Goal: Transaction & Acquisition: Purchase product/service

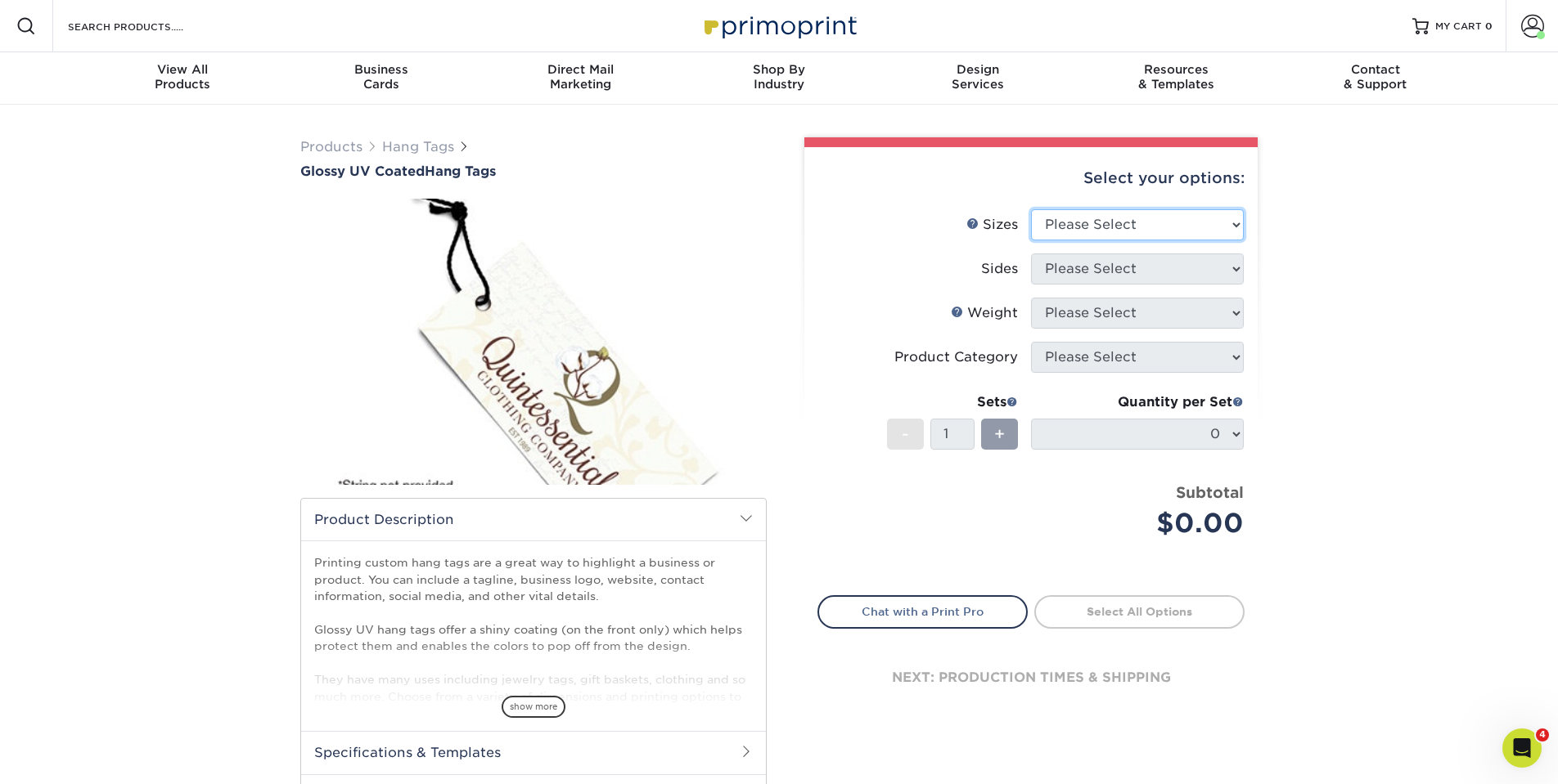
select select "2.00x3.50"
select select "13abbda7-1d64-4f25-8bb2-c179b224825d"
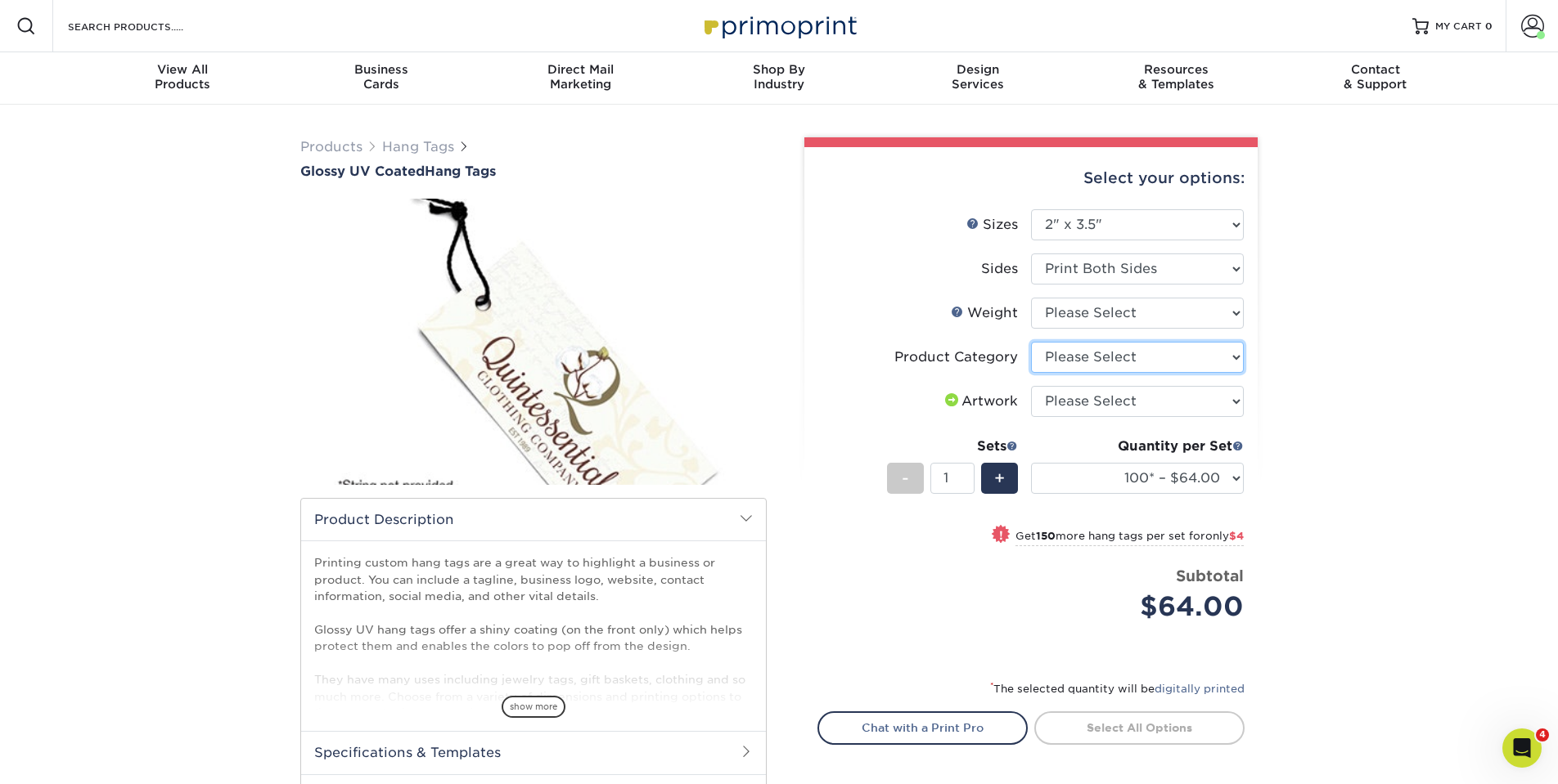
select select "428aa75b-4ae7-4398-9e0a-74f4b33909ed"
select select "upload"
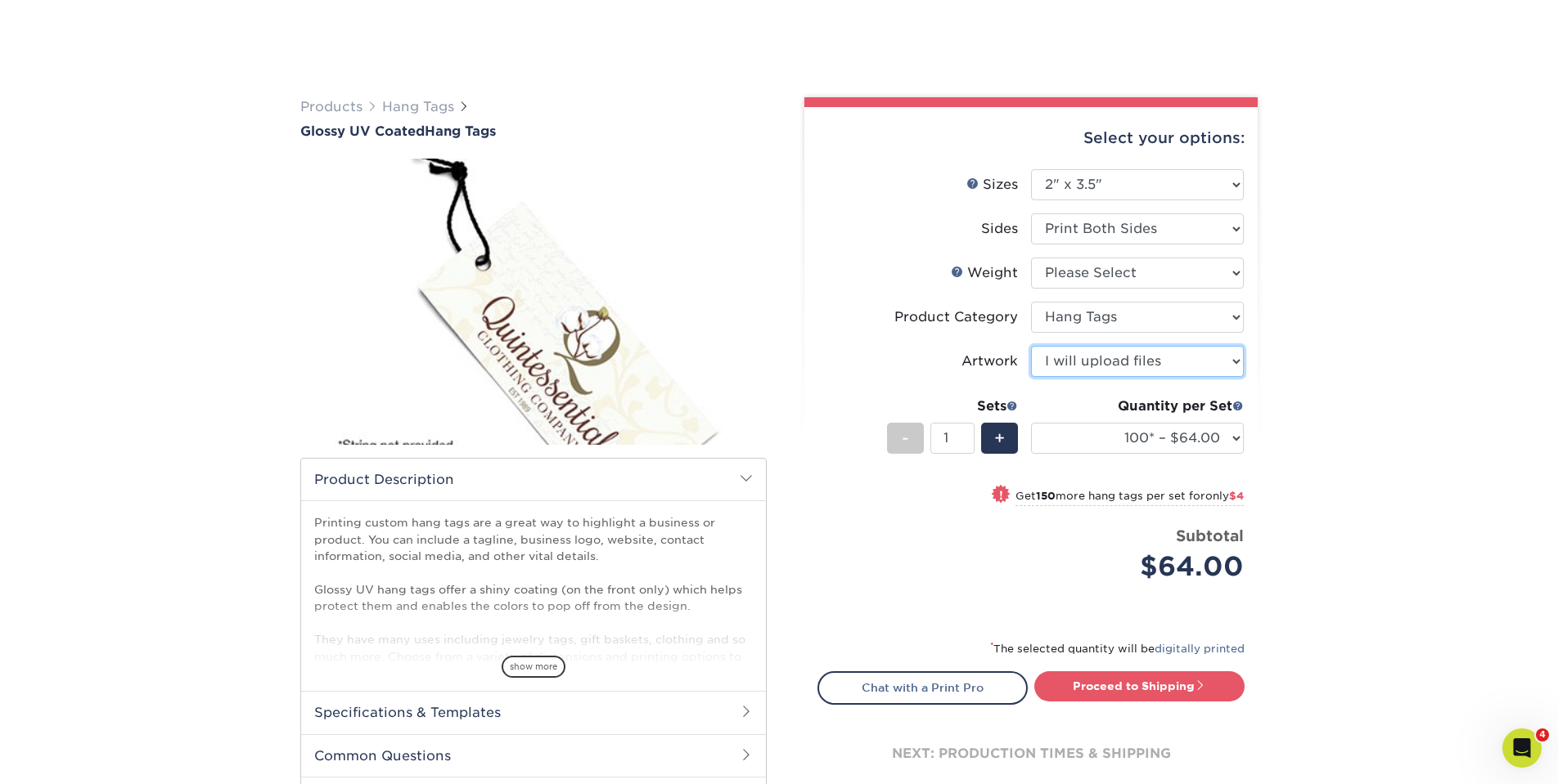
scroll to position [154, 0]
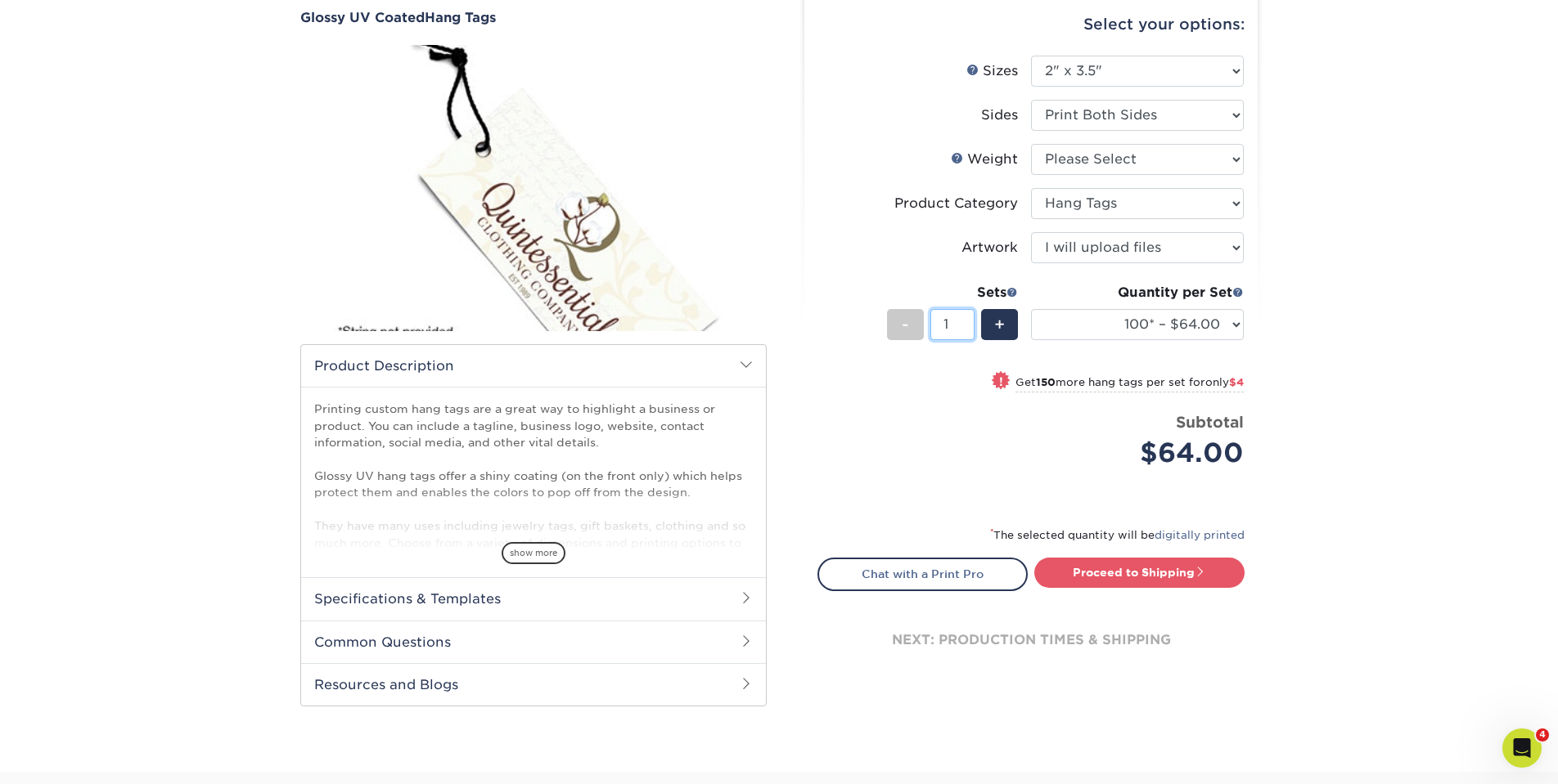
click at [955, 327] on input "1" at bounding box center [952, 324] width 43 height 31
select select "500 – $71.00"
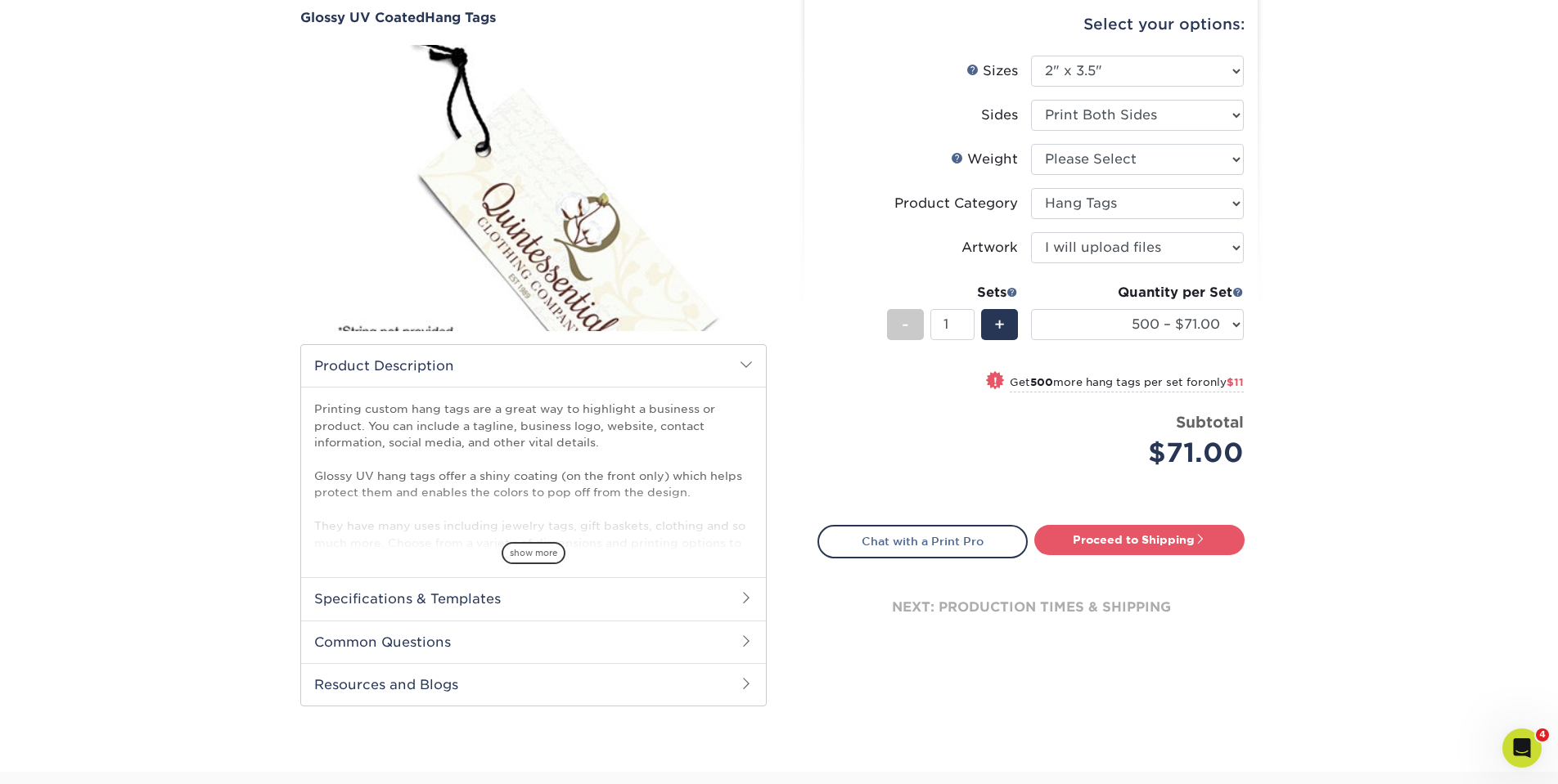
click at [1362, 301] on div "Products Hang Tags Glossy UV Coated Hang Tags" at bounding box center [779, 362] width 1558 height 821
click at [910, 549] on link "Chat with a Print Pro" at bounding box center [922, 541] width 211 height 33
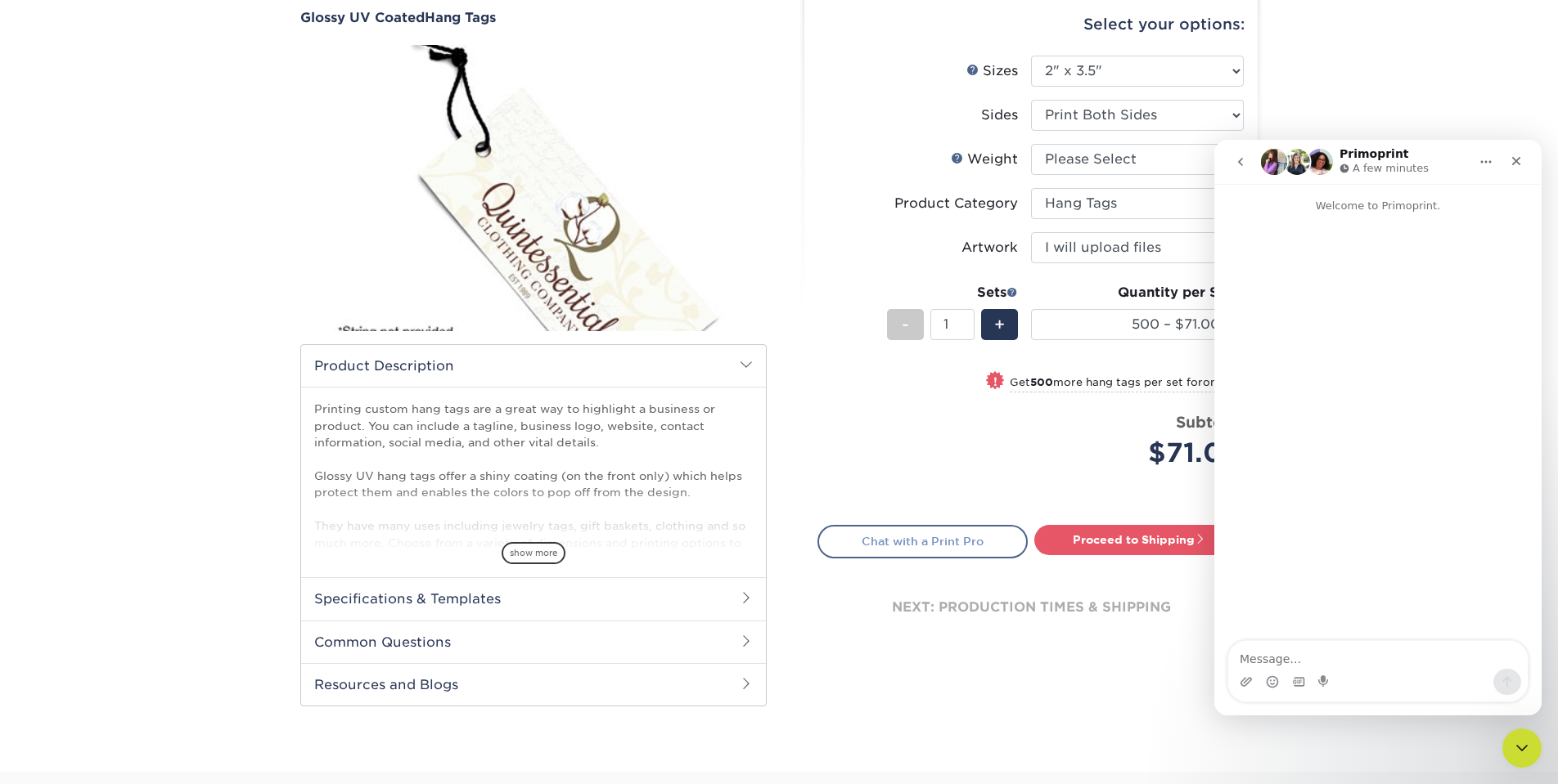
scroll to position [0, 0]
click at [1028, 411] on div "Price per set $71.00" at bounding box center [924, 442] width 212 height 62
click at [1053, 535] on link "Proceed to Shipping" at bounding box center [1139, 539] width 211 height 29
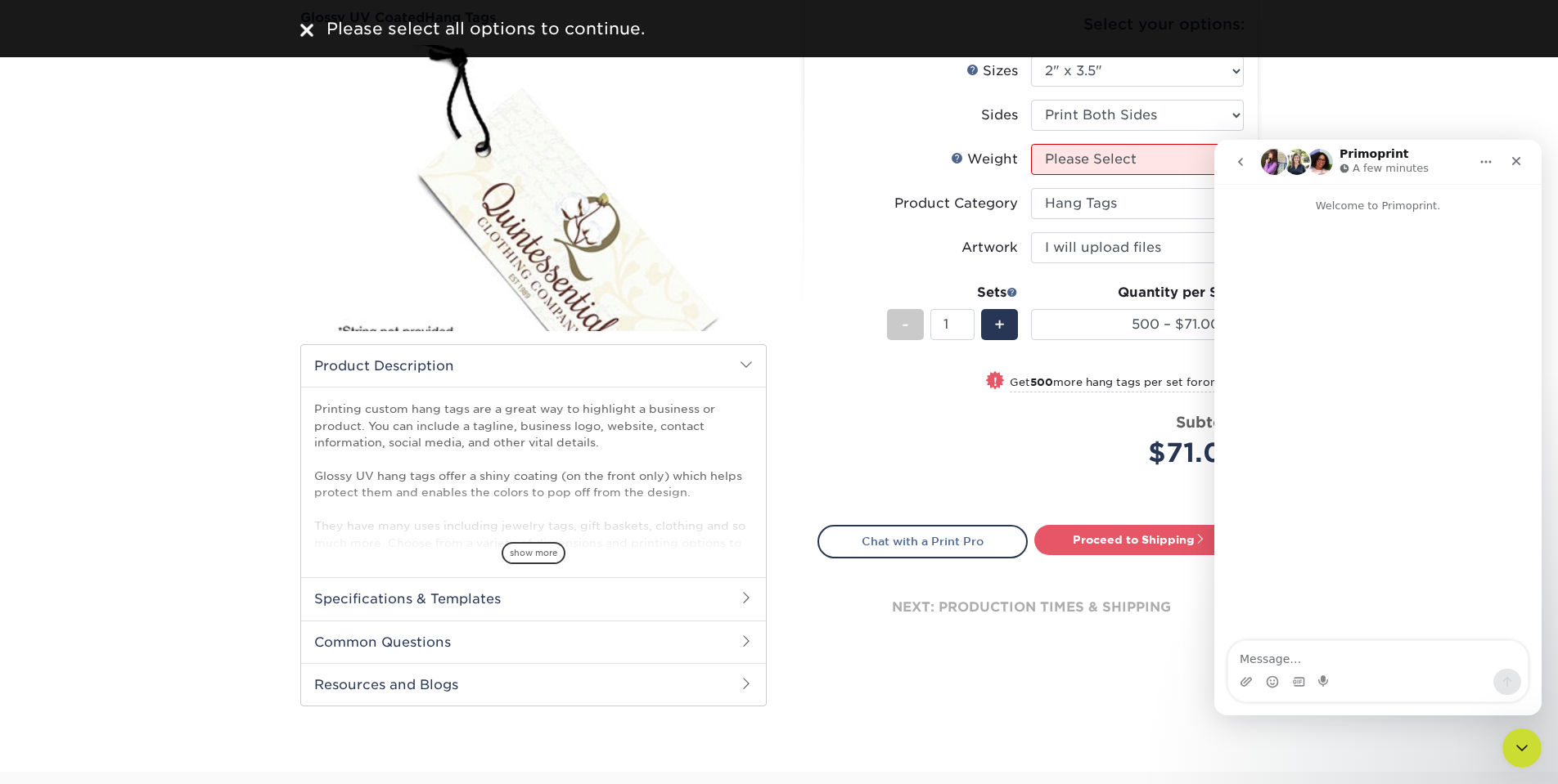
click at [1047, 472] on li "Price per set $71.00 Subtotal $71.00 This product does not qualify for a discou…" at bounding box center [1030, 452] width 401 height 81
select select "16PT"
select select "-1"
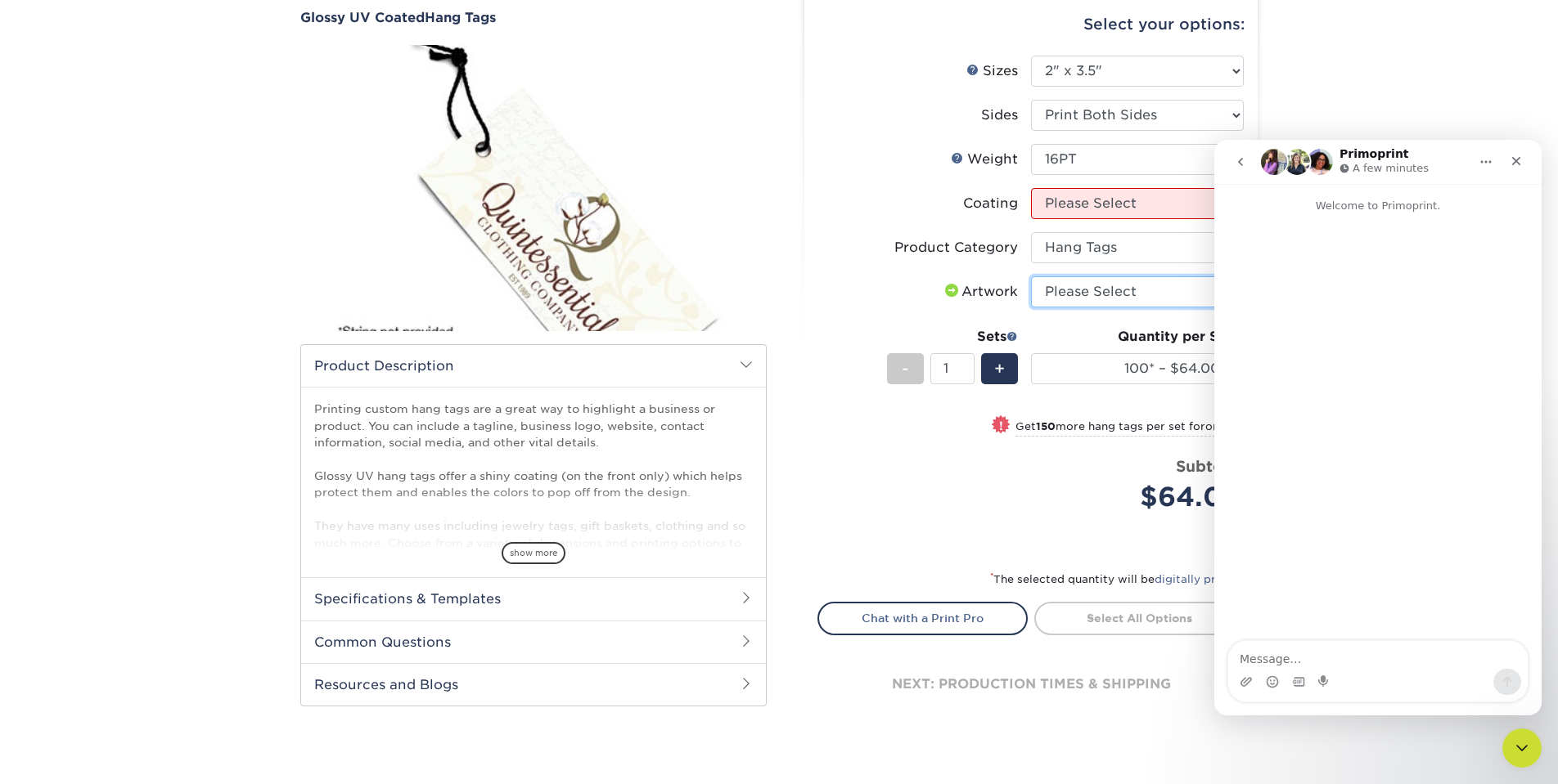
select select "upload"
click at [1106, 607] on link "Proceed to Shipping" at bounding box center [1139, 616] width 211 height 29
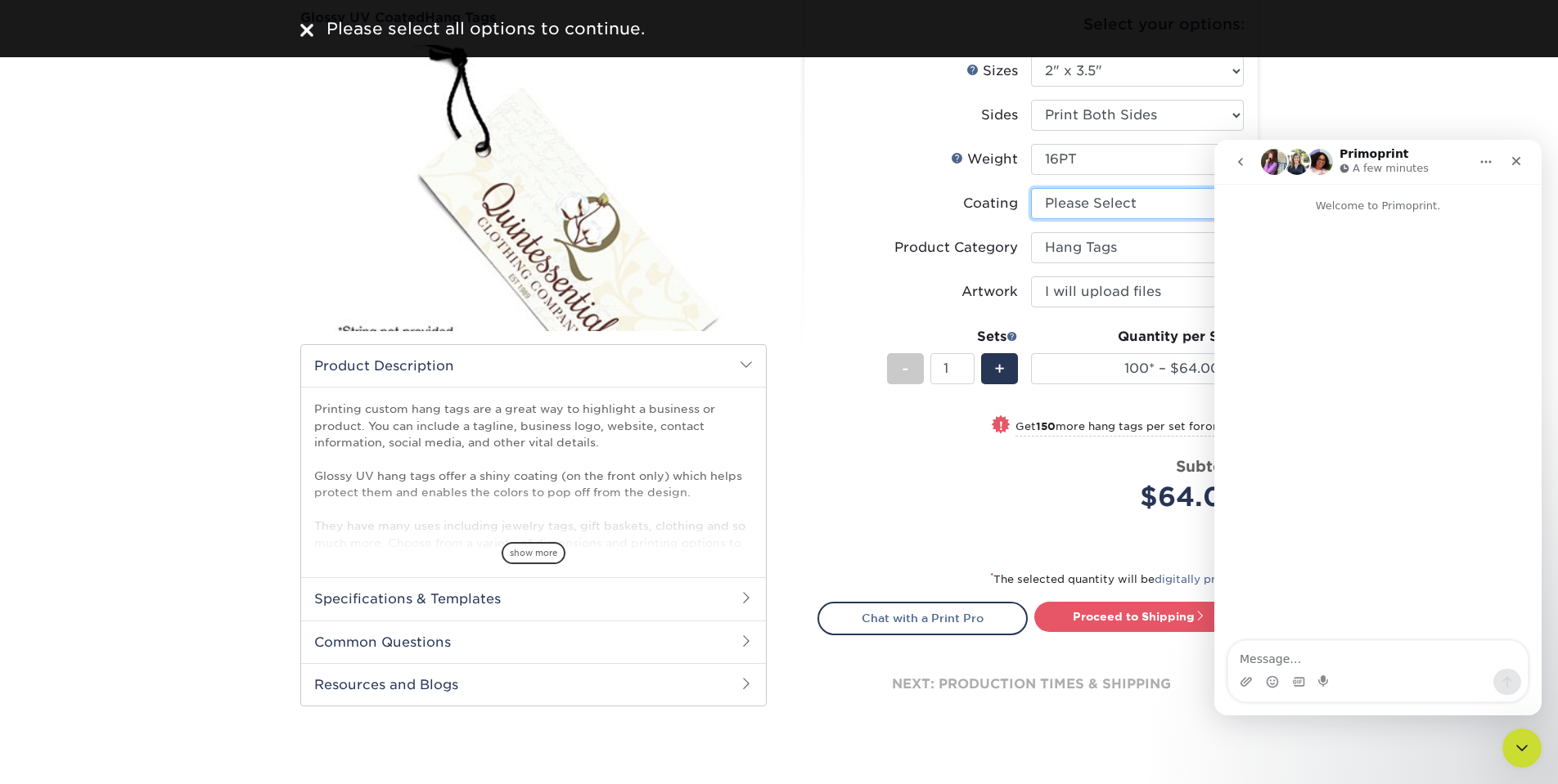
select select "1e8116af-acfc-44b1-83dc-8181aa338834"
select select "-1"
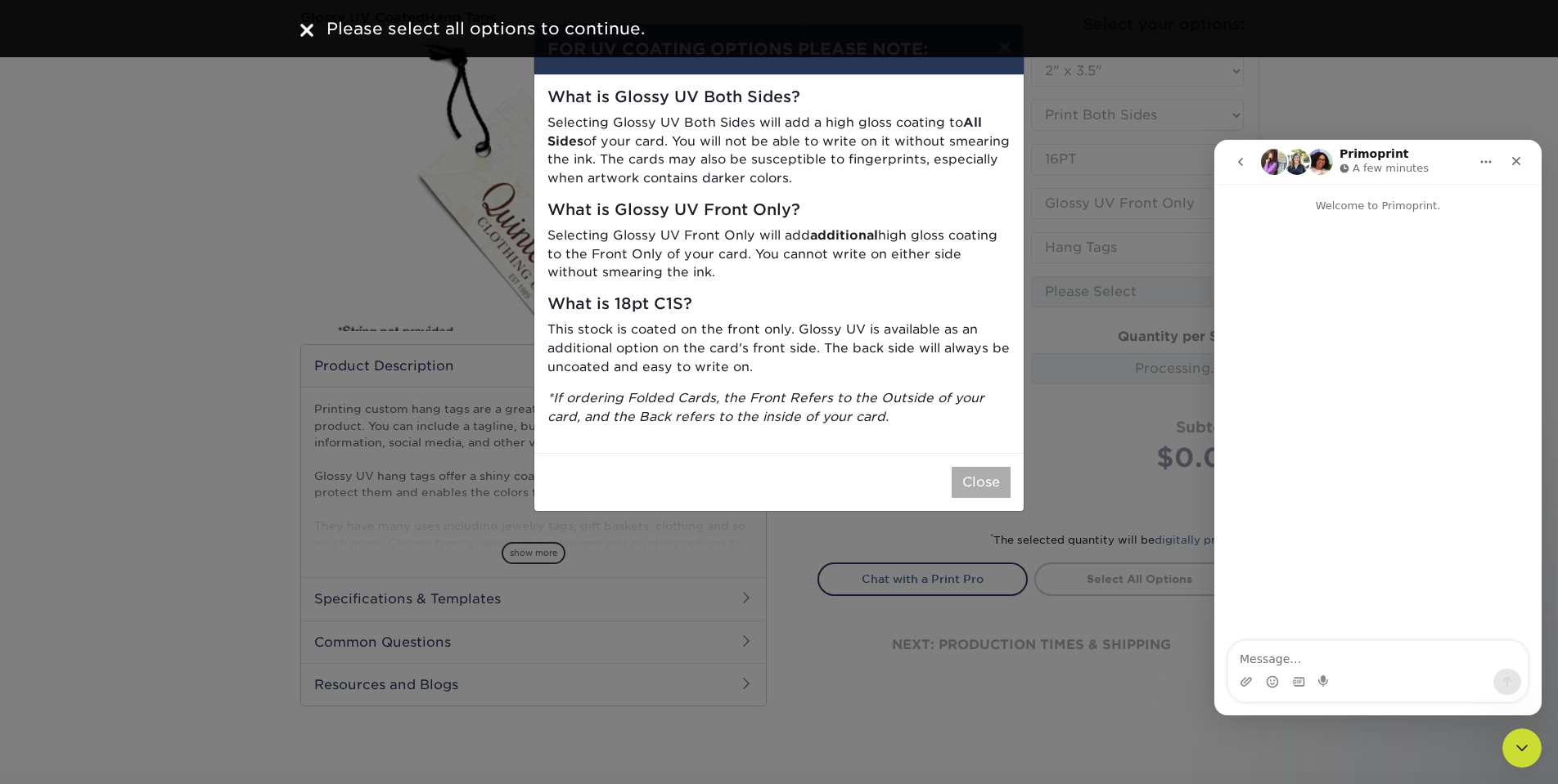
click at [1003, 474] on button "Close" at bounding box center [981, 482] width 59 height 31
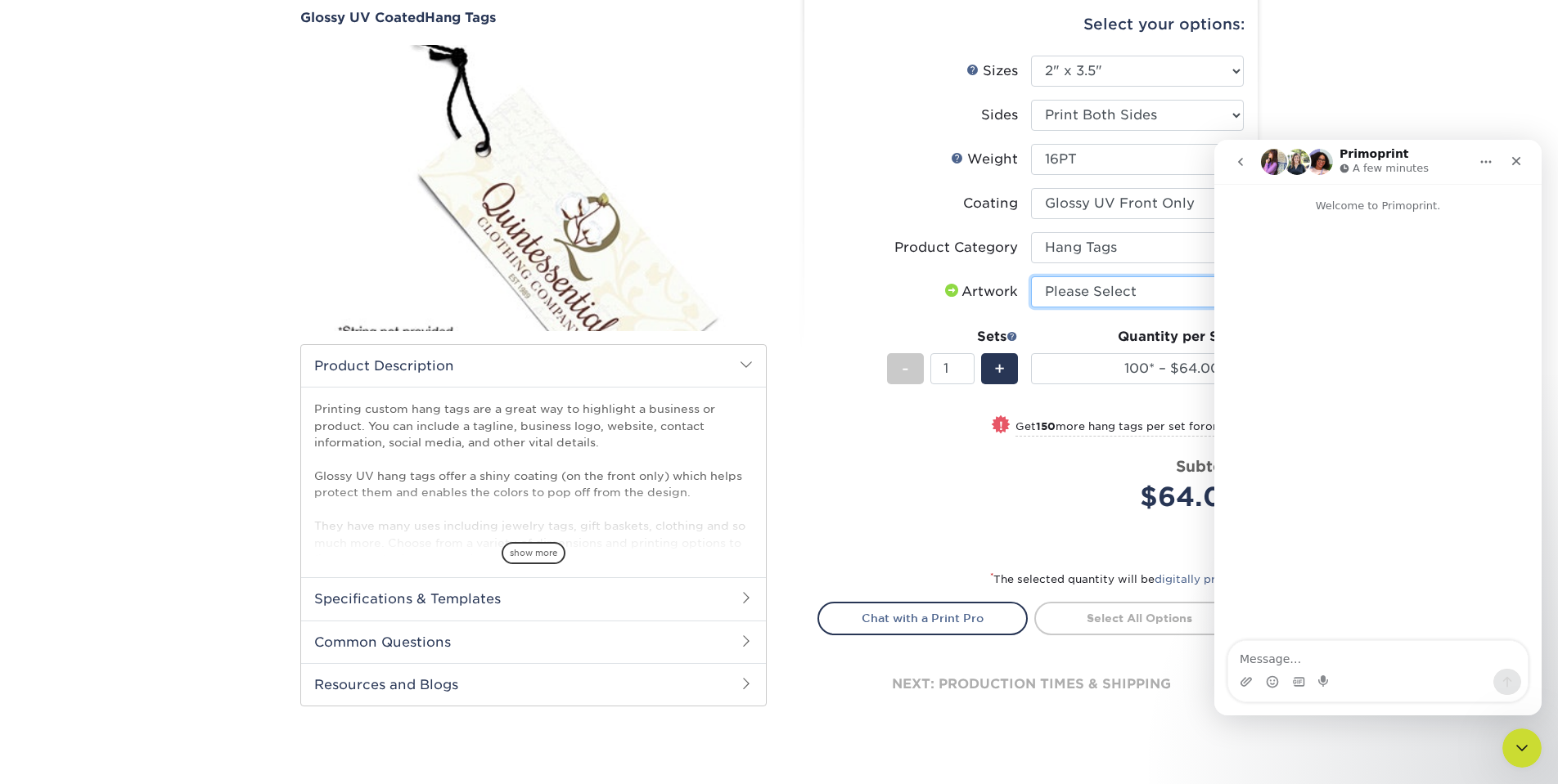
select select "upload"
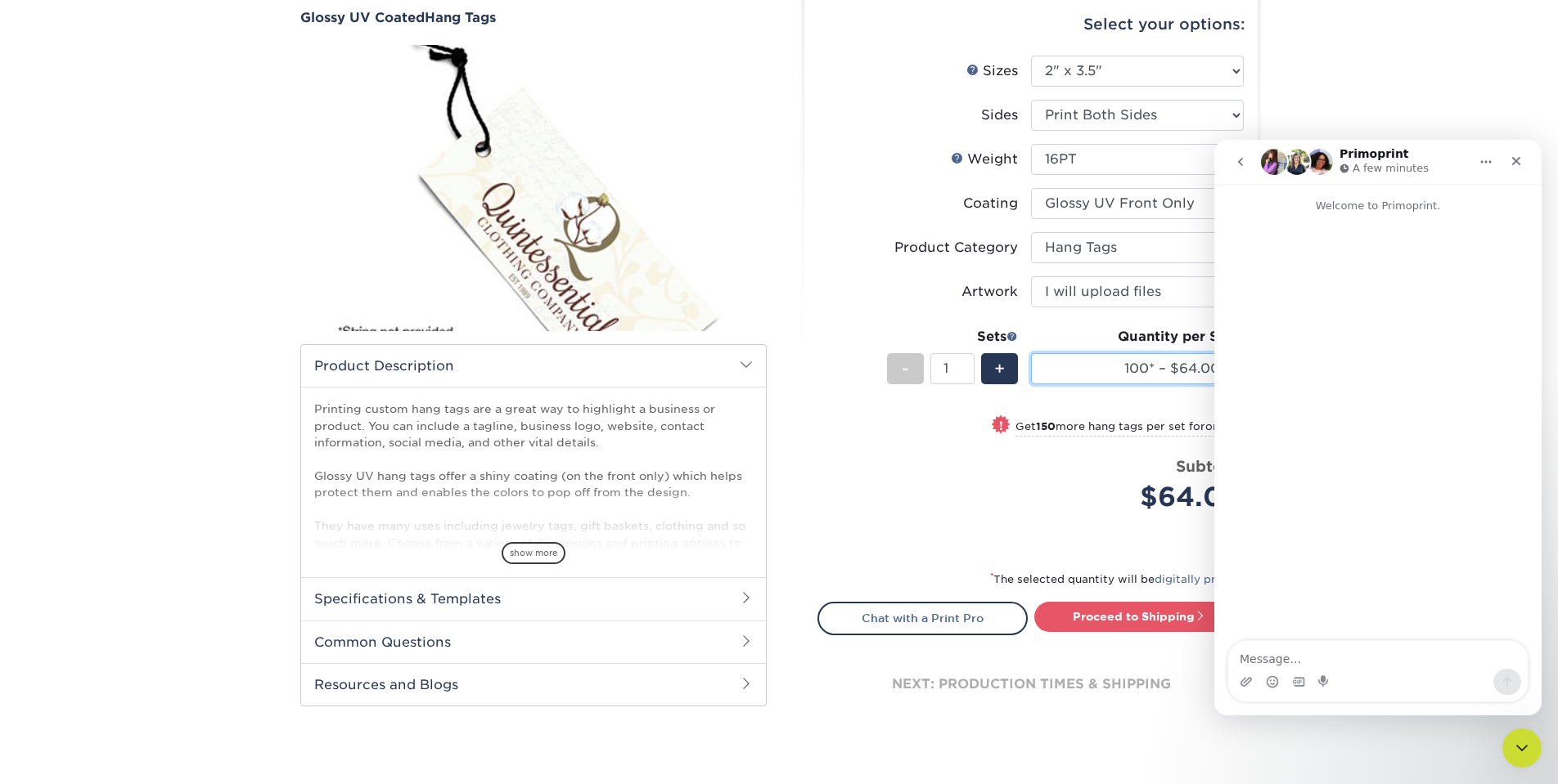
select select "500 – $71.00"
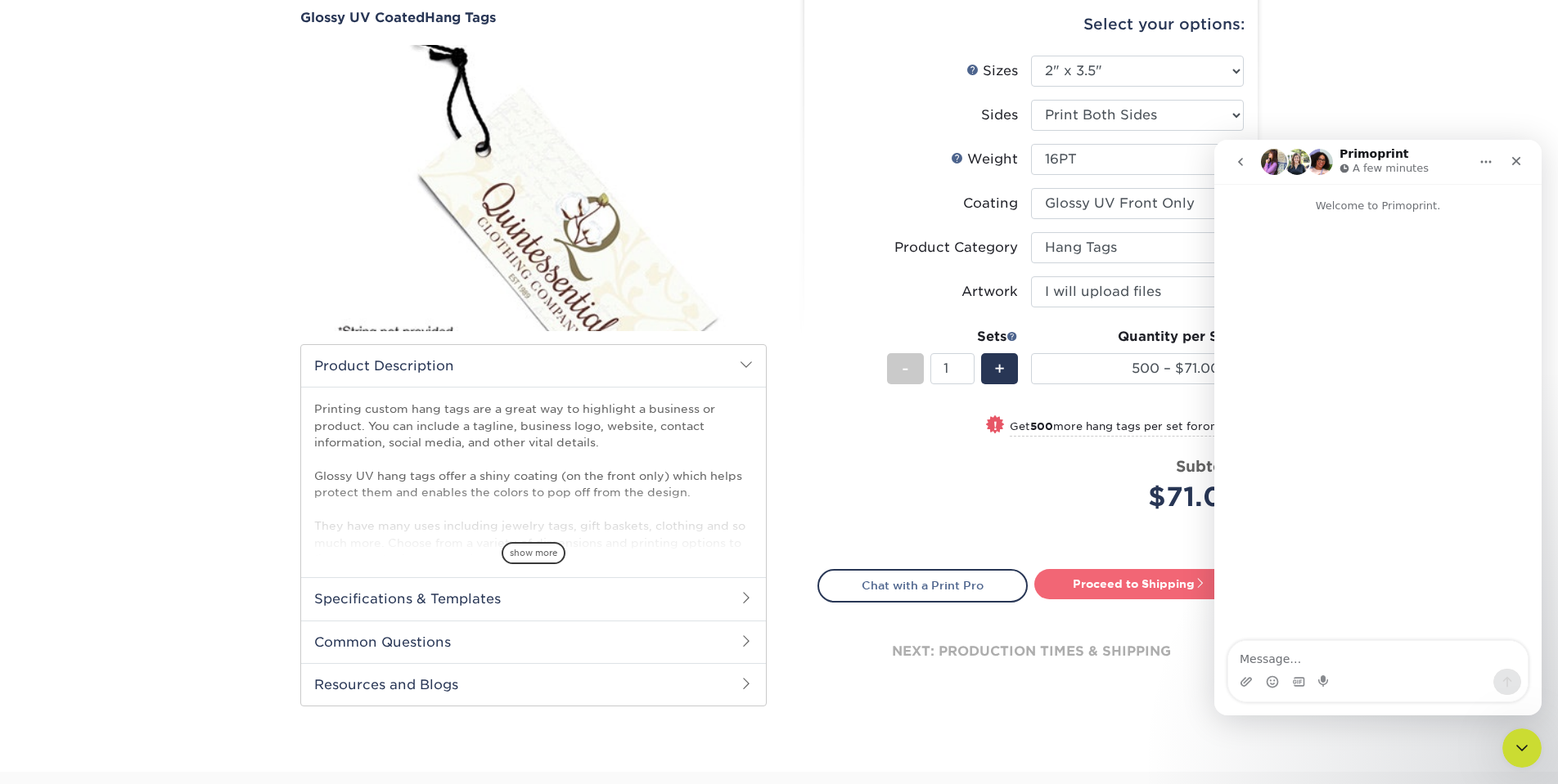
click at [1117, 584] on link "Proceed to Shipping" at bounding box center [1139, 583] width 211 height 29
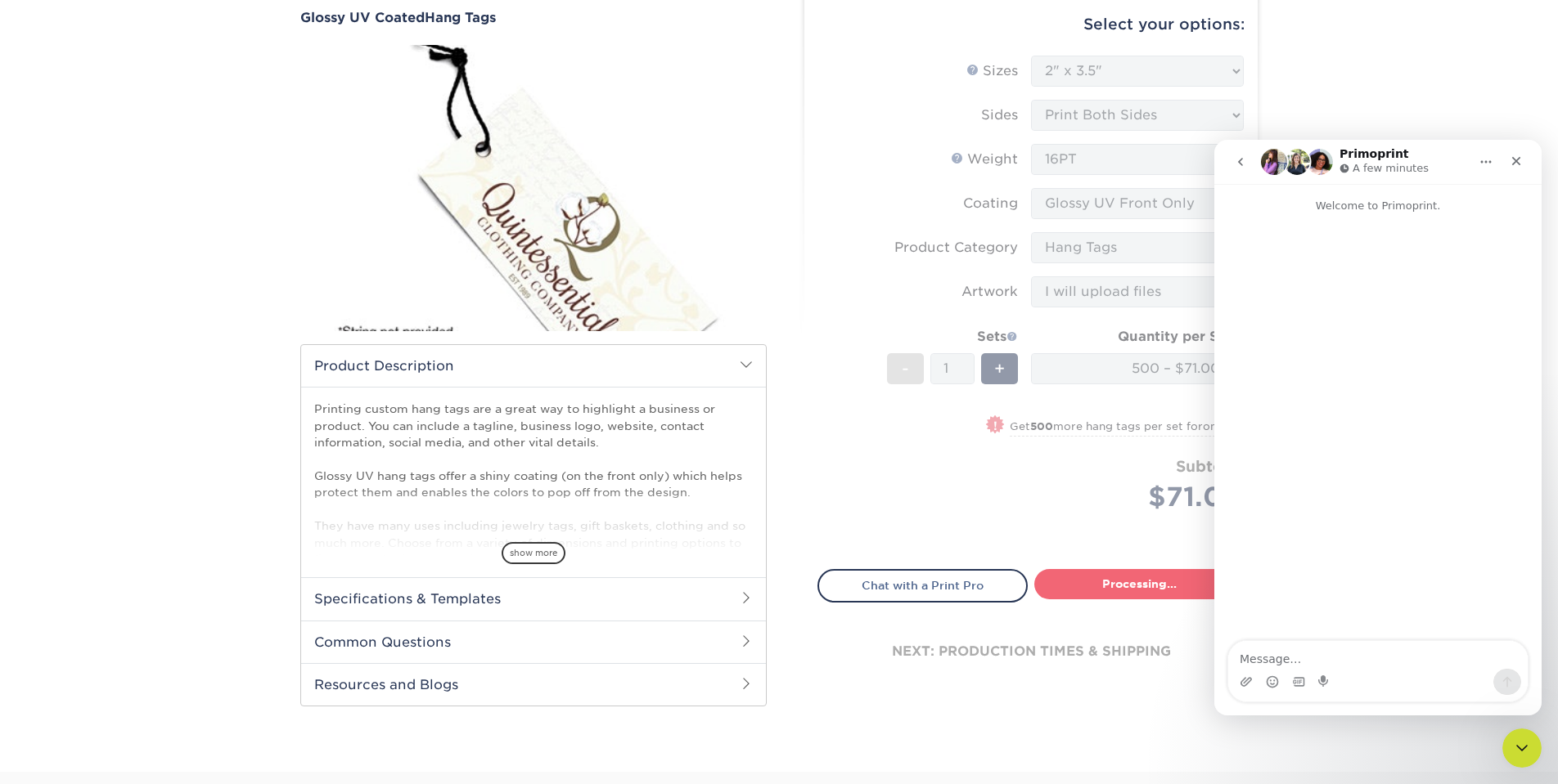
select select "2df2535d-4188-494c-b9eb-901a3e99e6ee"
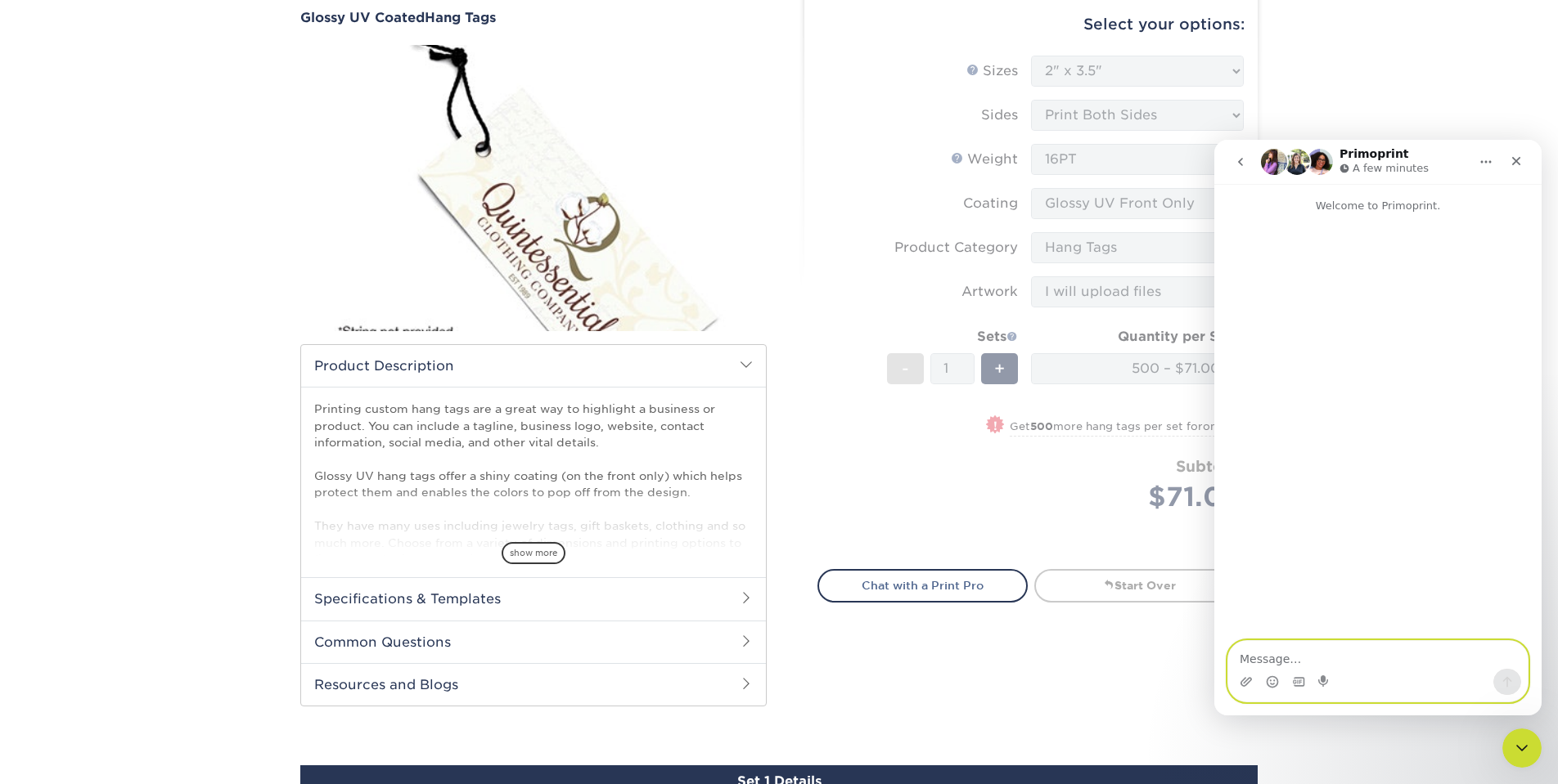
click at [1316, 655] on textarea "Message…" at bounding box center [1377, 655] width 299 height 27
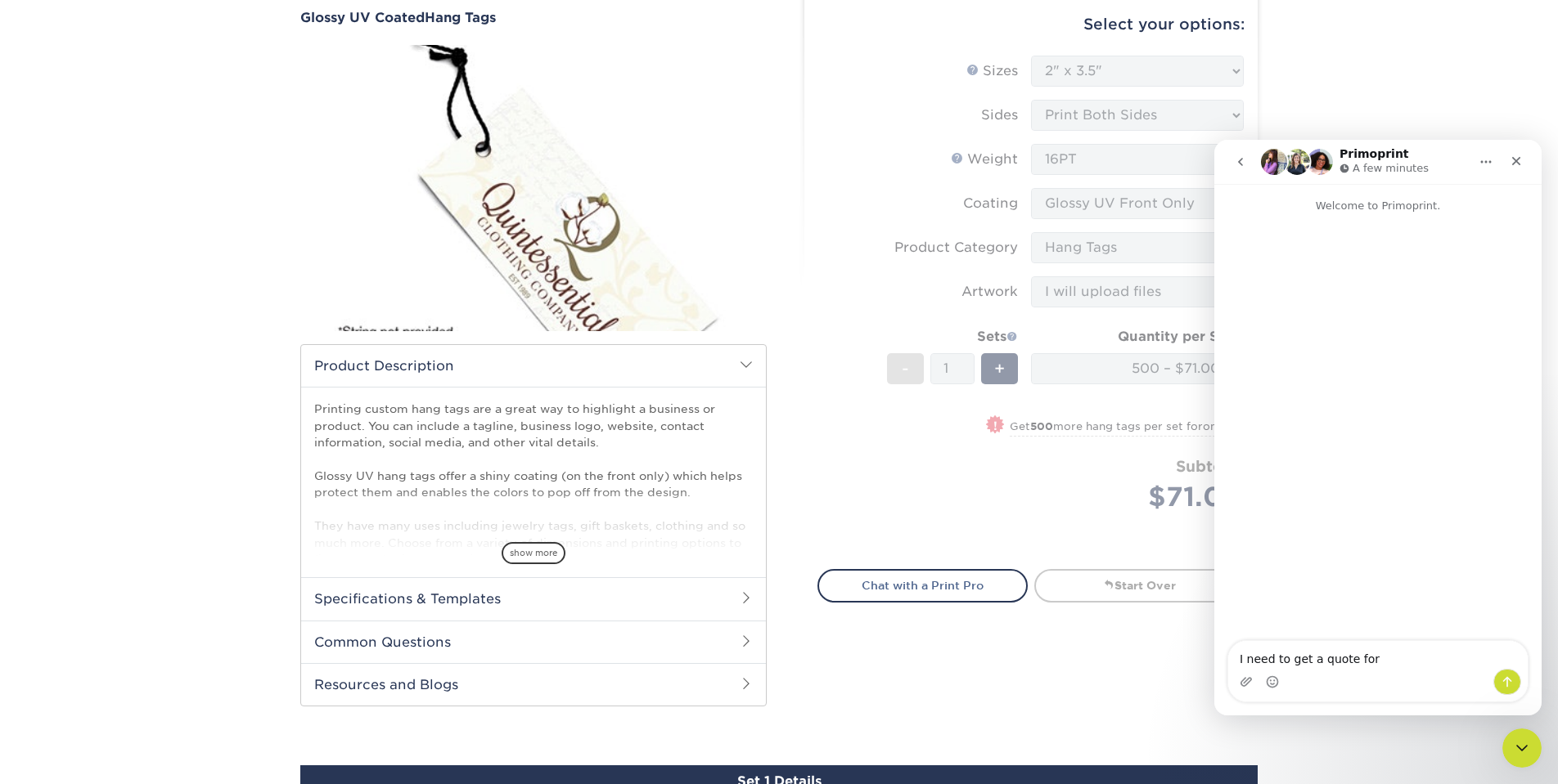
click at [980, 513] on form "Sizes Help Sizes Please Select 1.5" x 3.5" 1.75" x 3.5" 2" x 2" 2" x 3.5" 2" x …" at bounding box center [1030, 303] width 427 height 495
click at [1399, 669] on div "Intercom messenger" at bounding box center [1377, 682] width 299 height 27
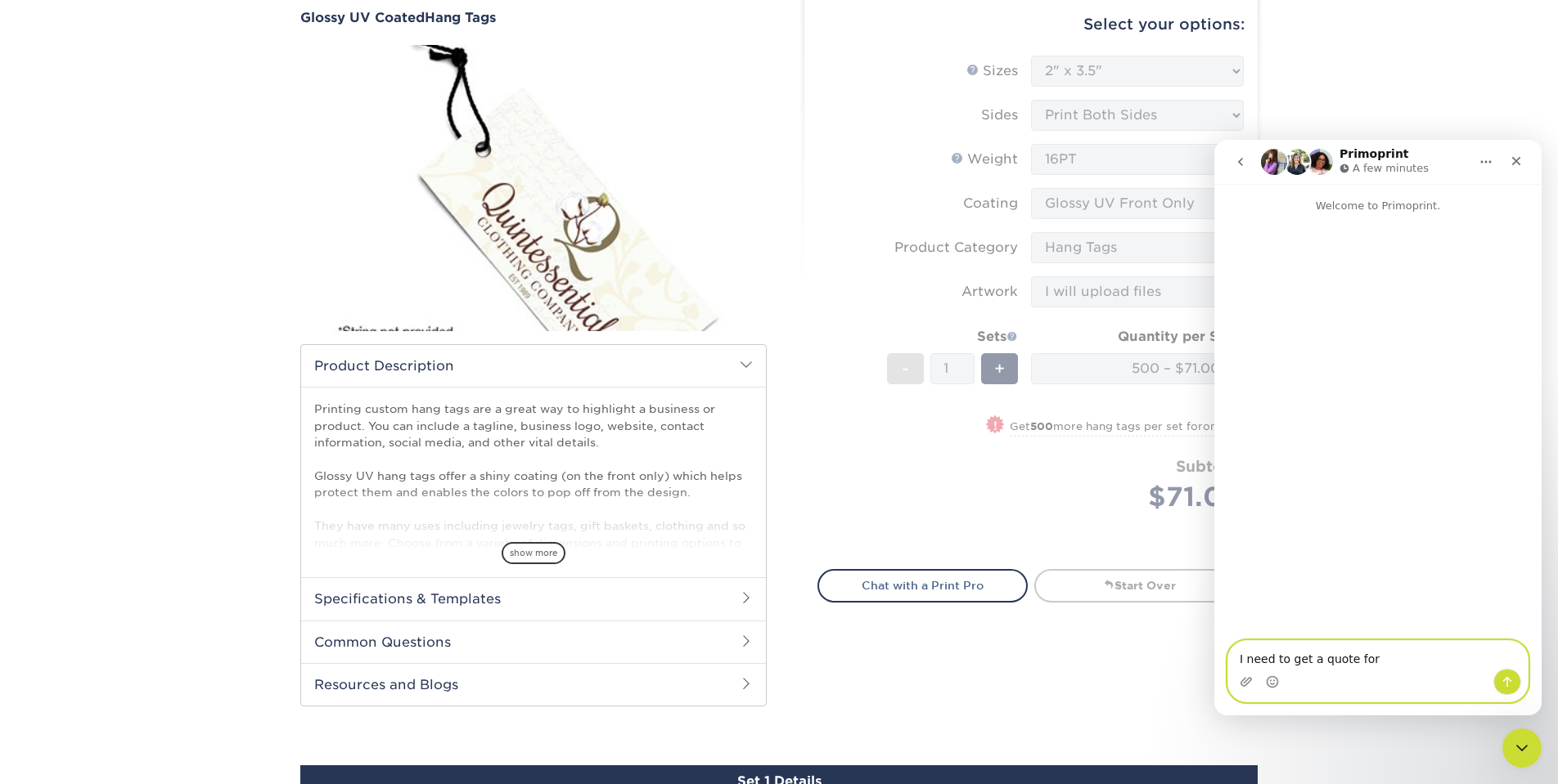
click at [1396, 654] on textarea "I need to get a quote for" at bounding box center [1377, 655] width 299 height 27
type textarea "I need to get a quote for some 3 color (black, yellow, white) hang tags"
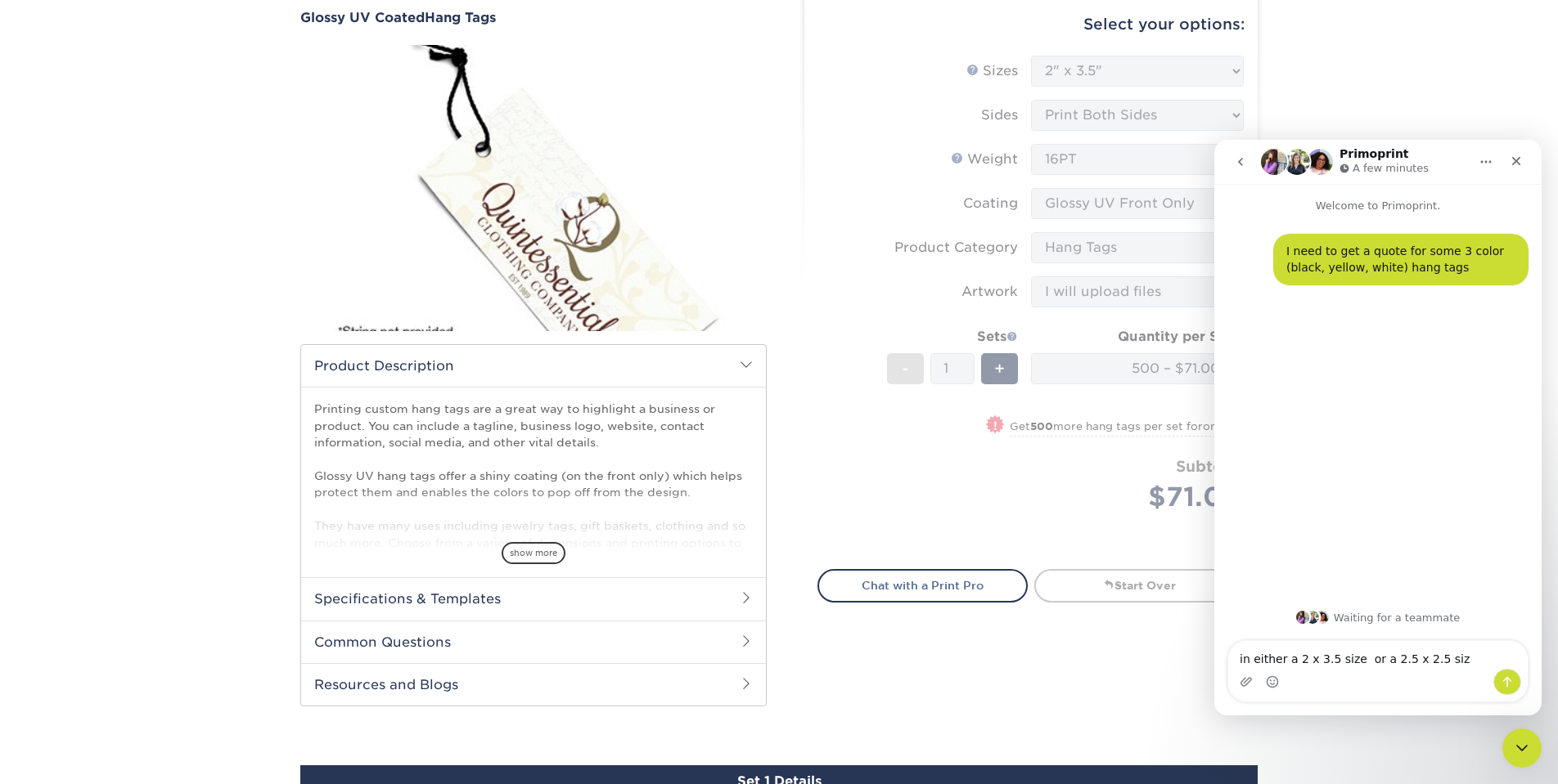
type textarea "in either a 2 x 3.5 size or a 2.5 x 2.5 size"
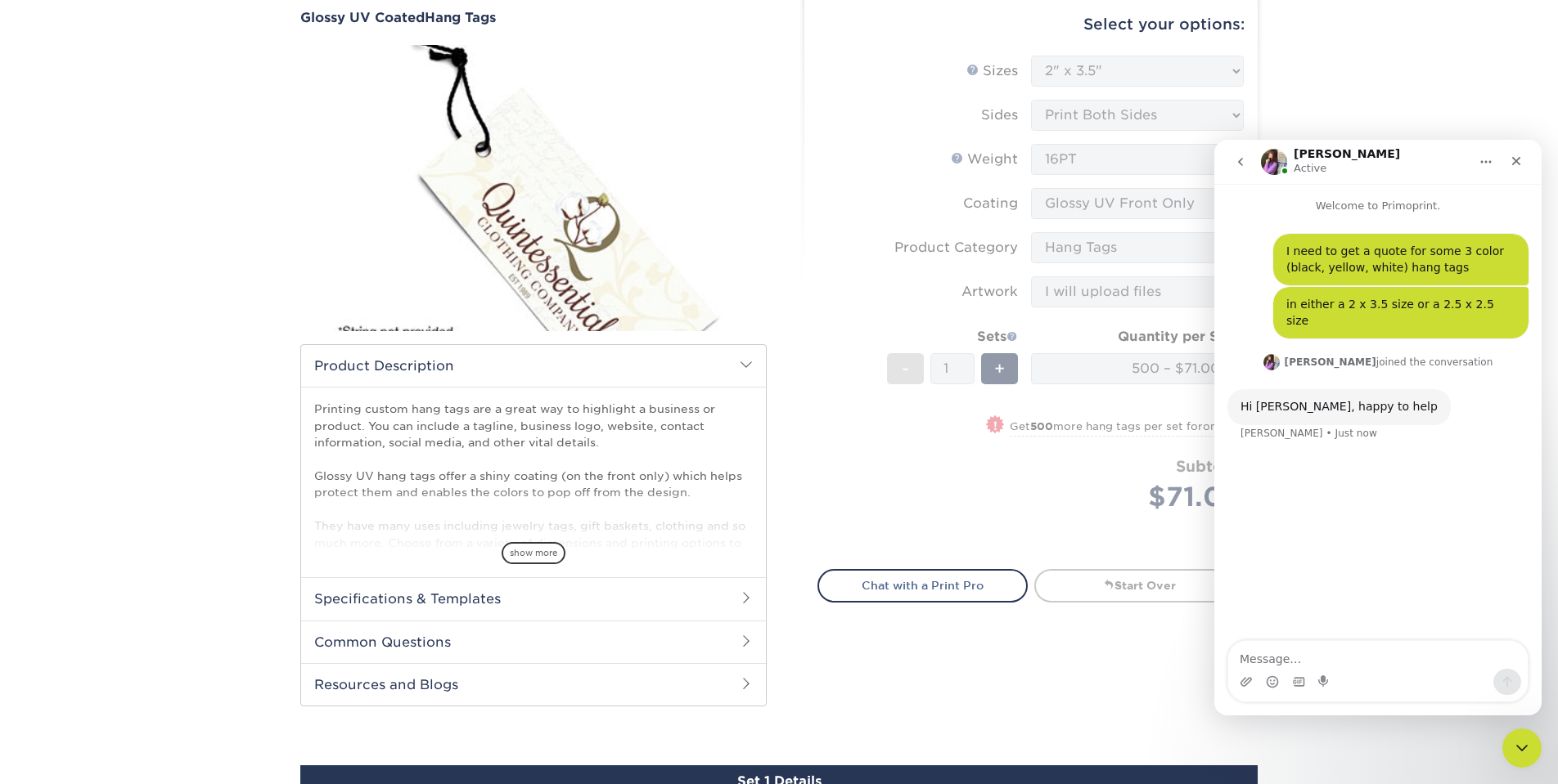
drag, startPoint x: 1007, startPoint y: 524, endPoint x: 297, endPoint y: 57, distance: 849.8
click at [1007, 524] on form "Sizes Help Sizes Please Select 1.5" x 3.5" 1.75" x 3.5" 2" x 2" 2" x 3.5" 2" x …" at bounding box center [1030, 303] width 427 height 495
click at [1510, 748] on icon "Close Intercom Messenger" at bounding box center [1519, 746] width 19 height 19
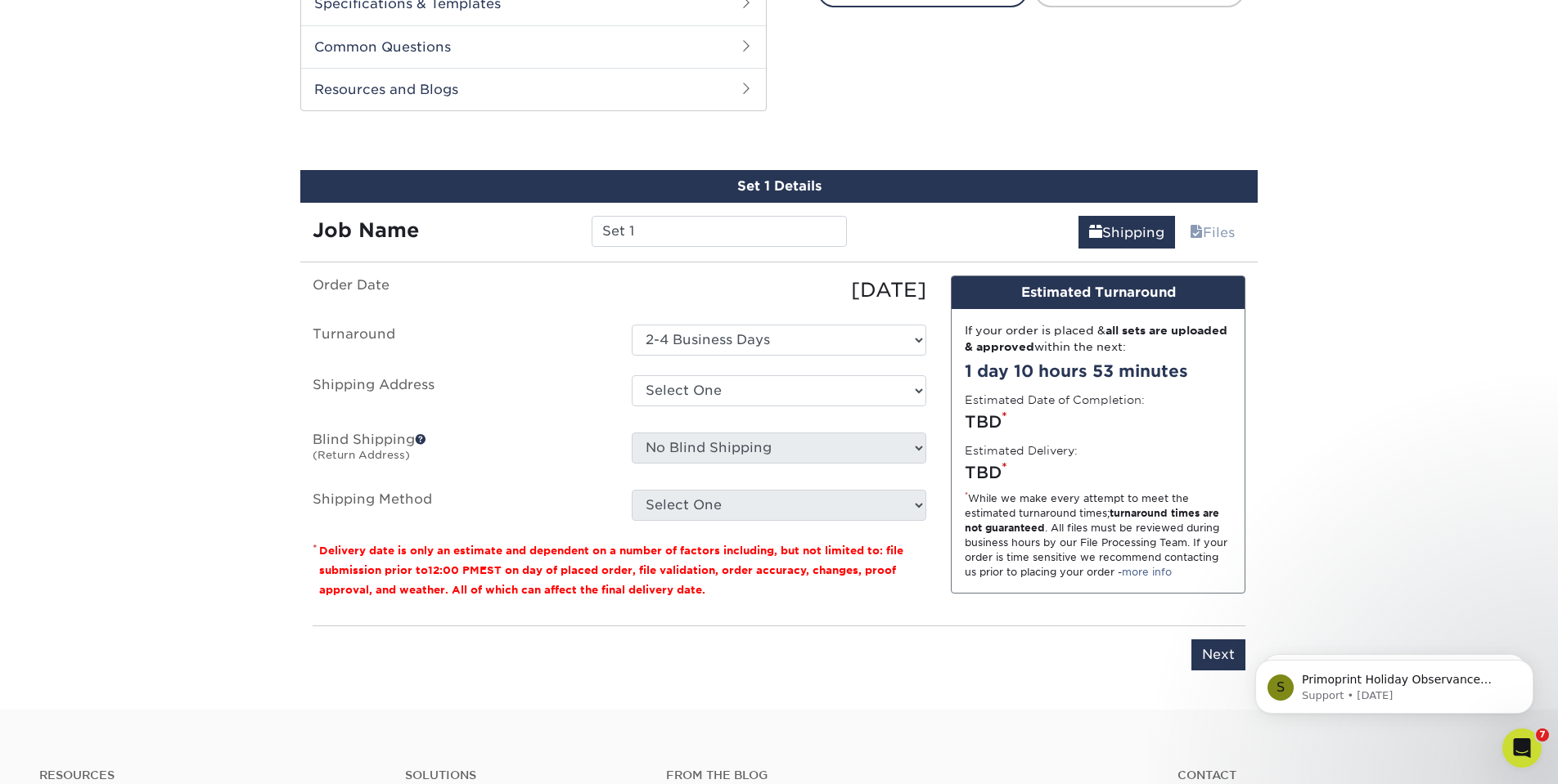
scroll to position [783, 0]
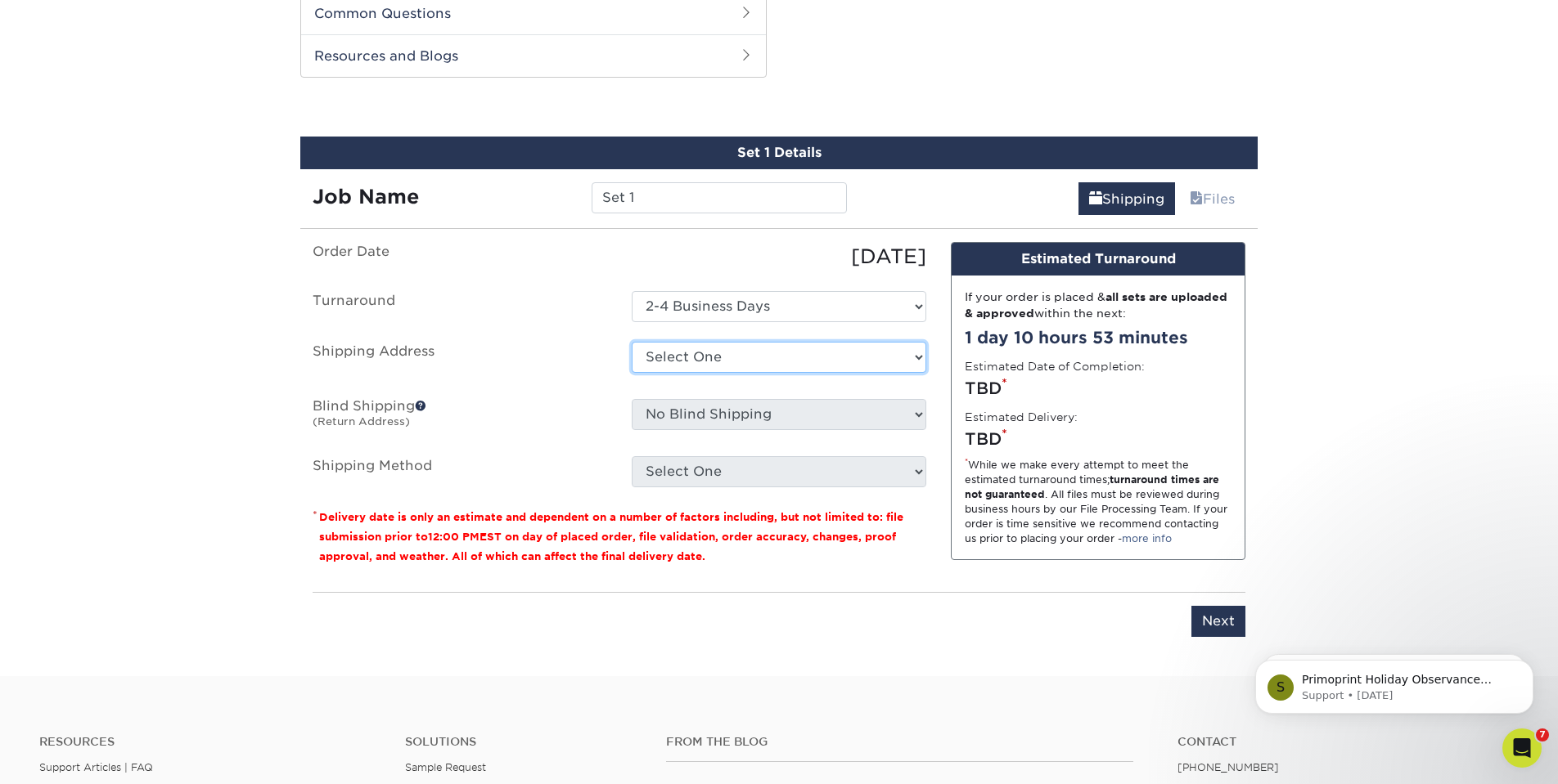
select select "256952"
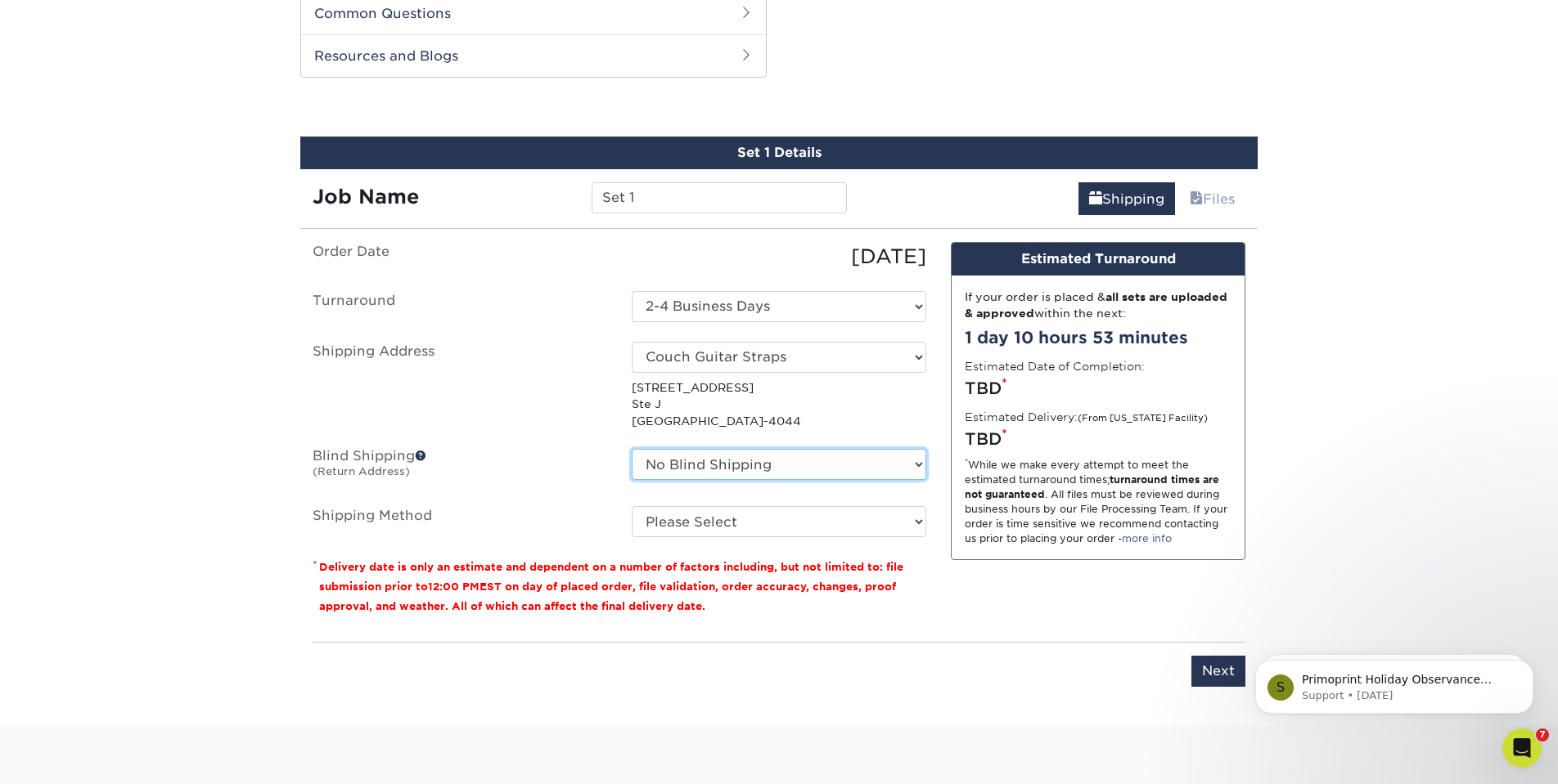
select select "256952"
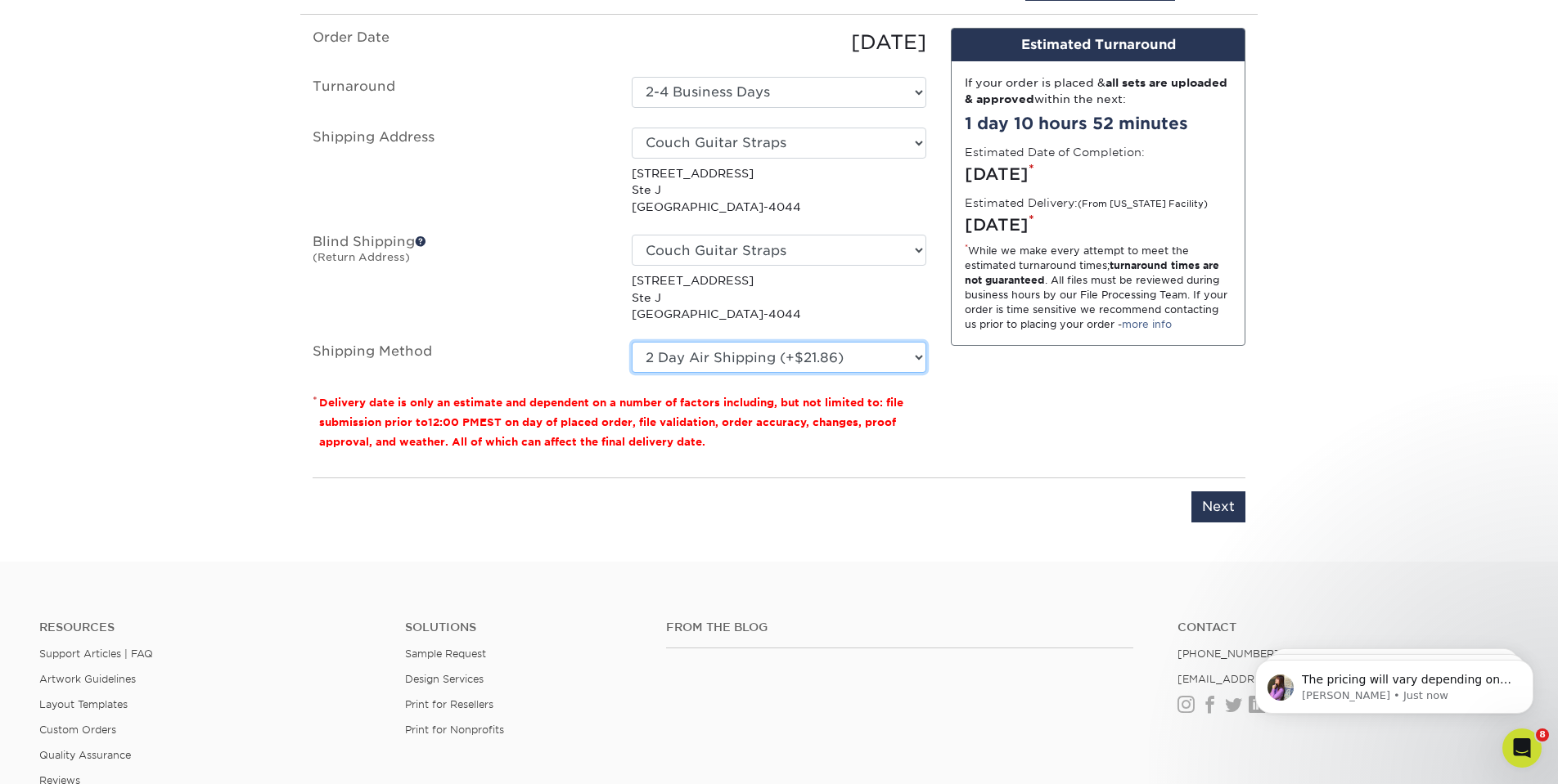
scroll to position [1035, 0]
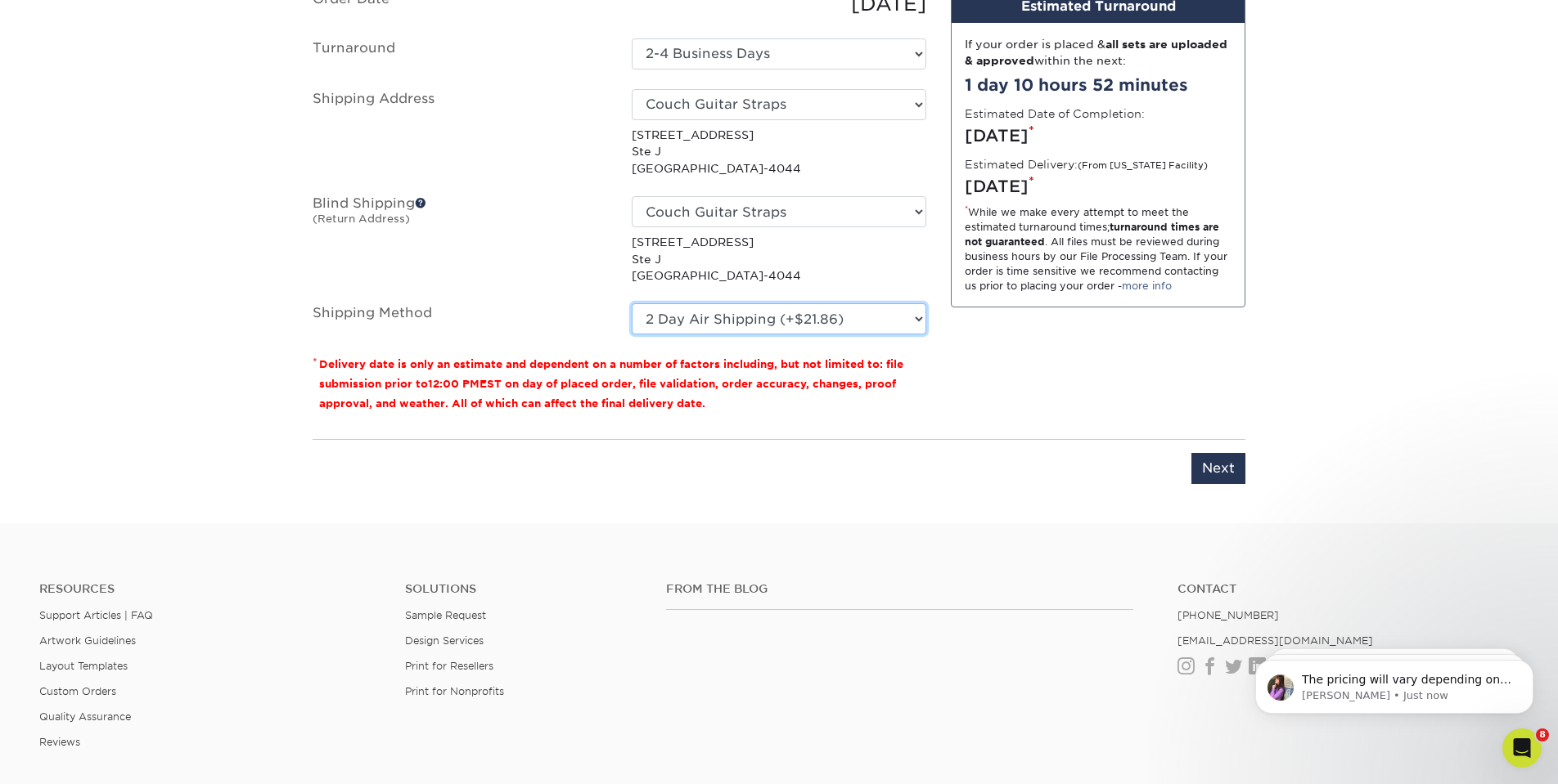
select select "13"
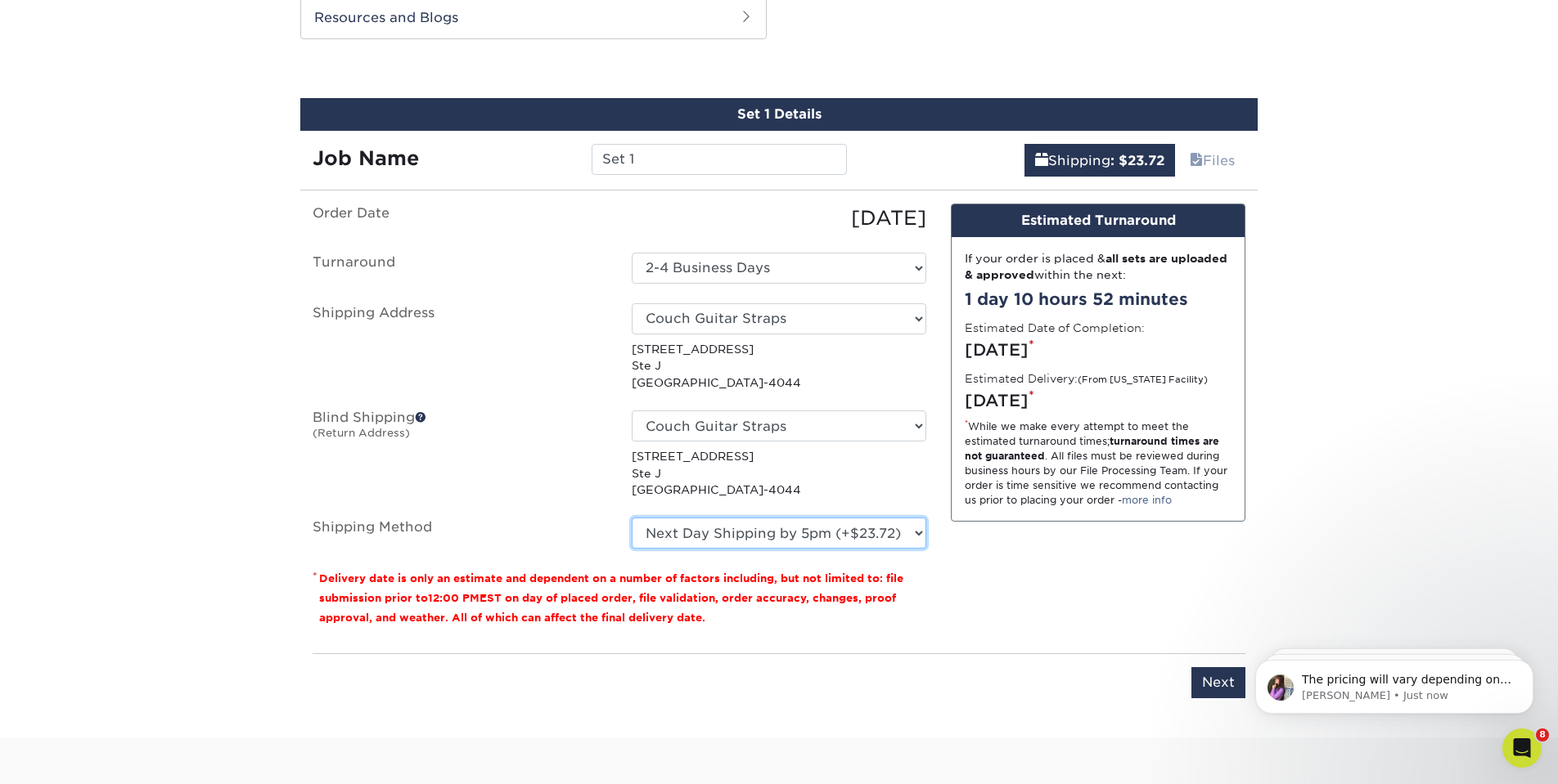
scroll to position [812, 0]
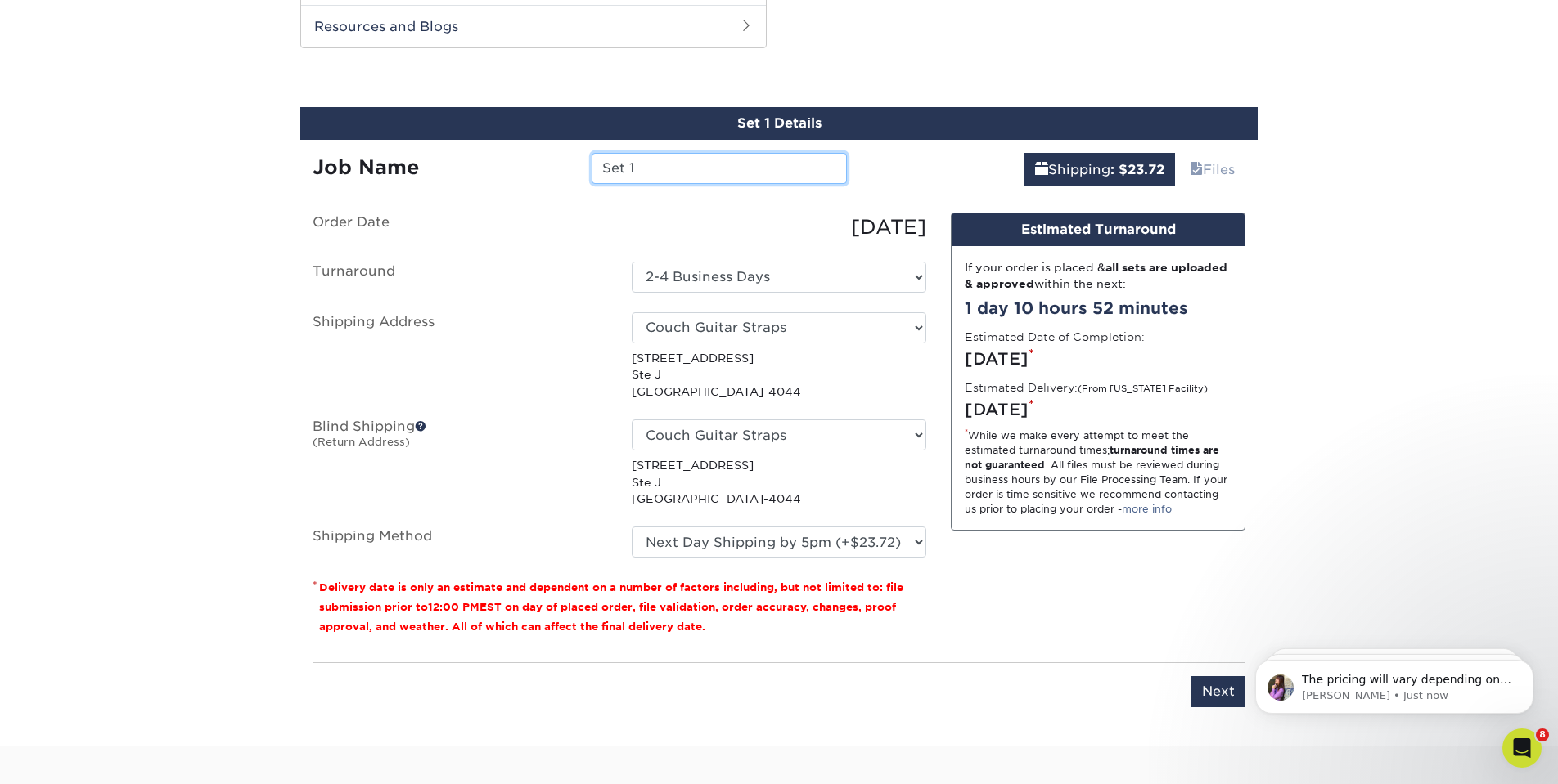
click at [644, 165] on input "Set 1" at bounding box center [718, 168] width 254 height 31
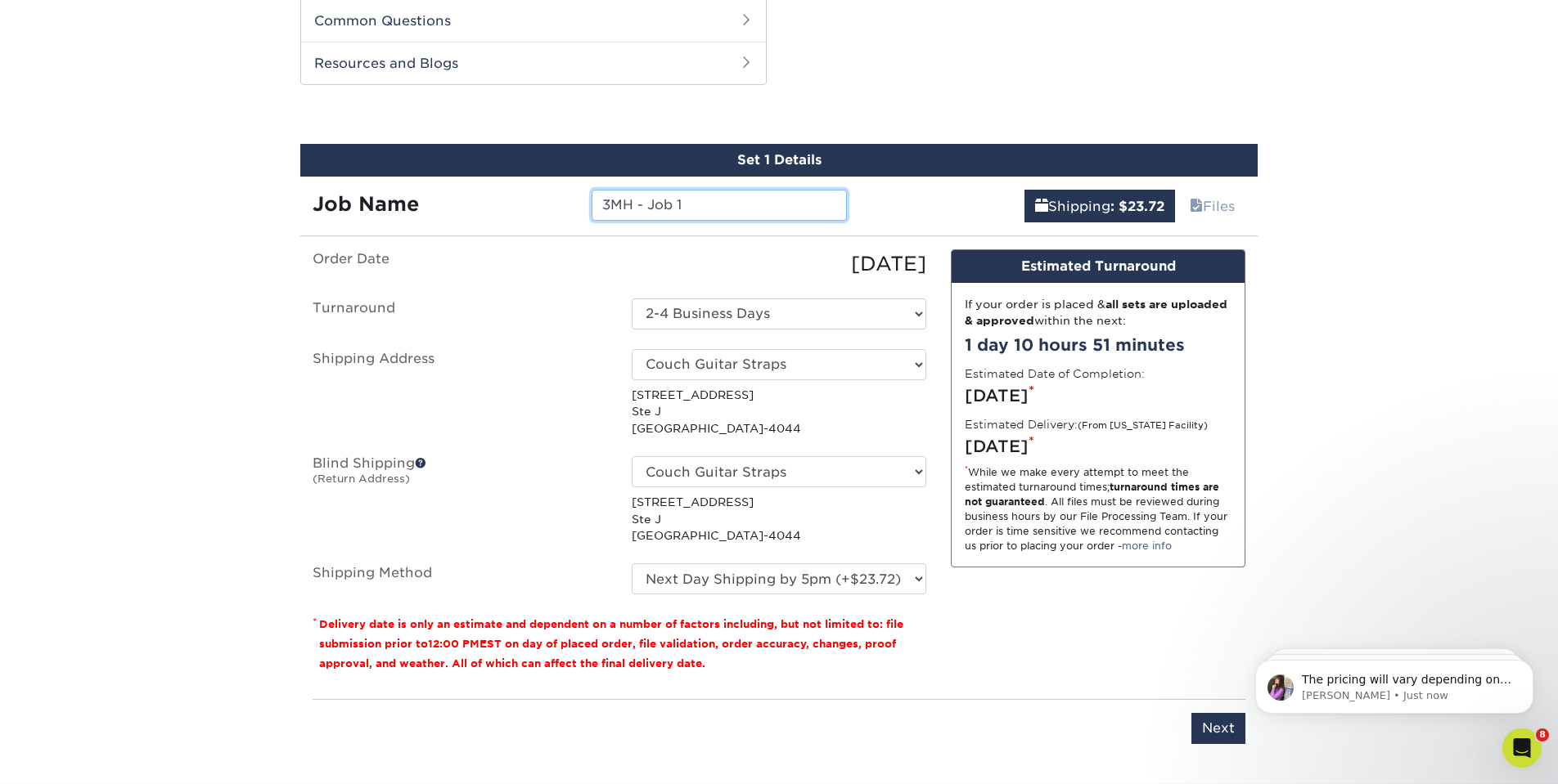
scroll to position [861, 0]
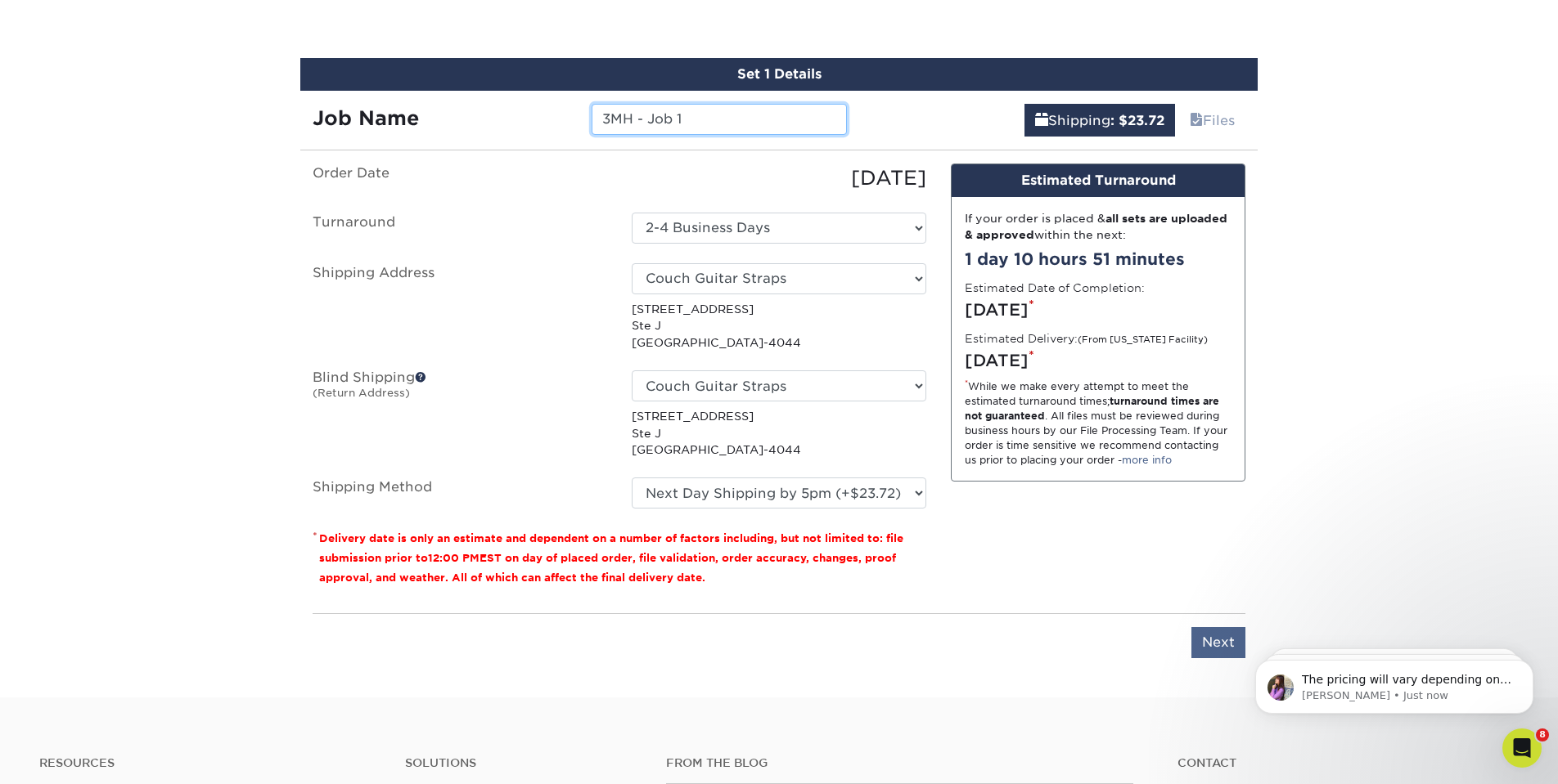
type input "3MH - Job 1"
click at [1216, 632] on input "Next" at bounding box center [1218, 642] width 54 height 31
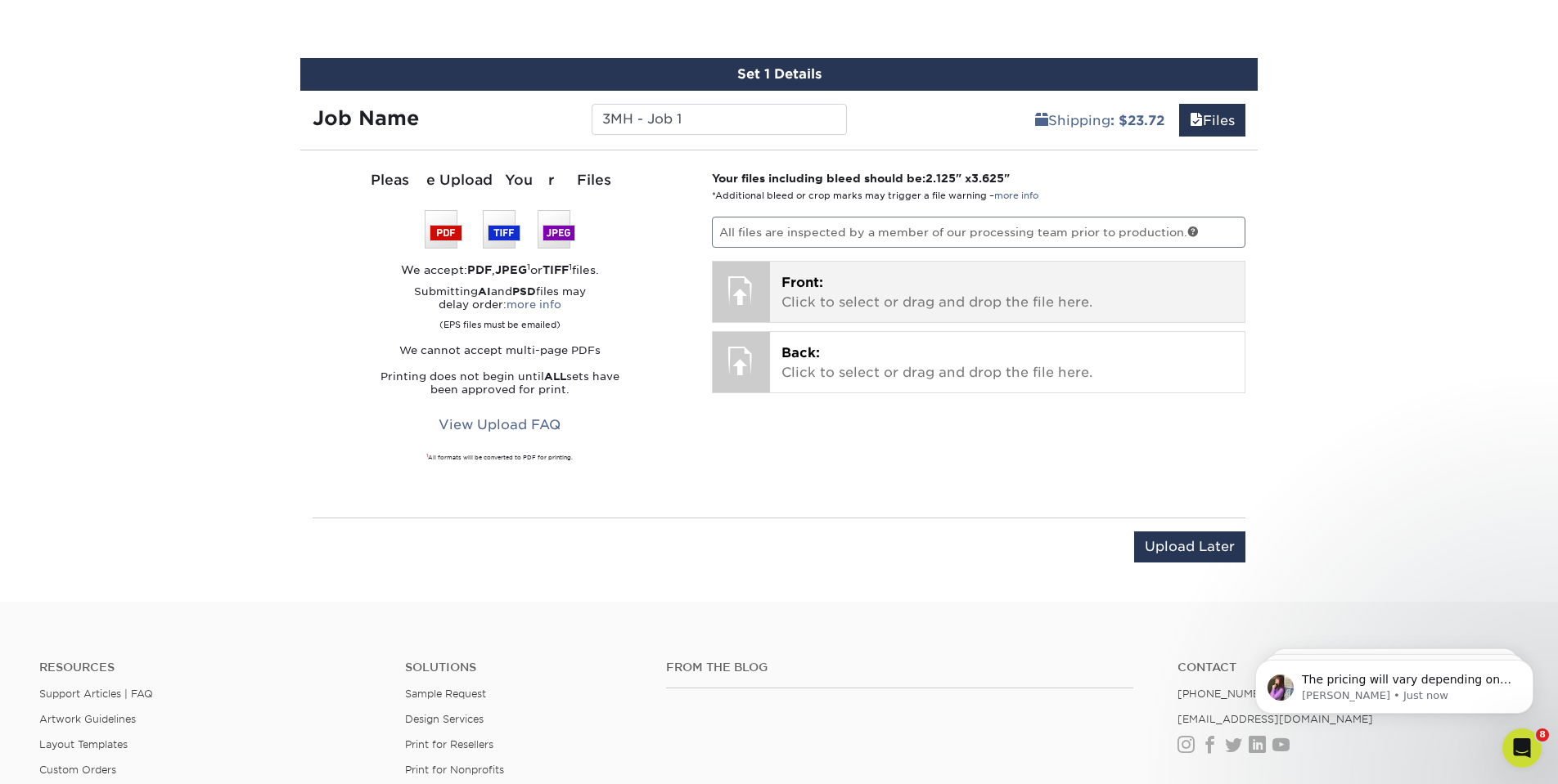
click at [795, 307] on p "Front: Click to select or drag and drop the file here." at bounding box center [1007, 293] width 452 height 39
click at [744, 293] on div at bounding box center [741, 290] width 58 height 58
click at [806, 294] on p "Front: Click to select or drag and drop the file here." at bounding box center [1007, 293] width 452 height 39
click at [751, 296] on div at bounding box center [741, 290] width 58 height 58
click at [834, 290] on p "Front: Click to select or drag and drop the file here." at bounding box center [1007, 293] width 452 height 39
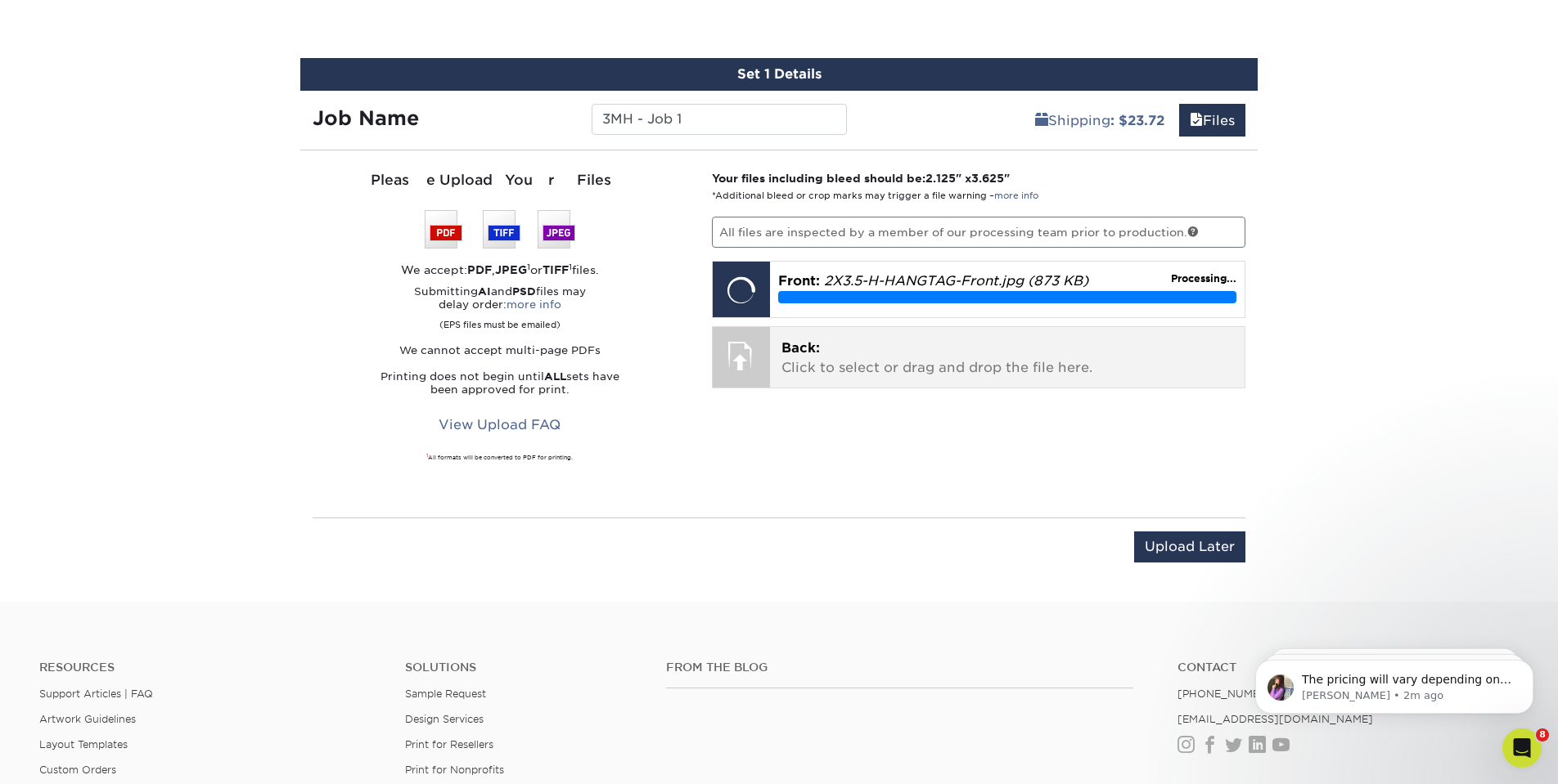
click at [841, 362] on p "Back: Click to select or drag and drop the file here." at bounding box center [1007, 358] width 452 height 39
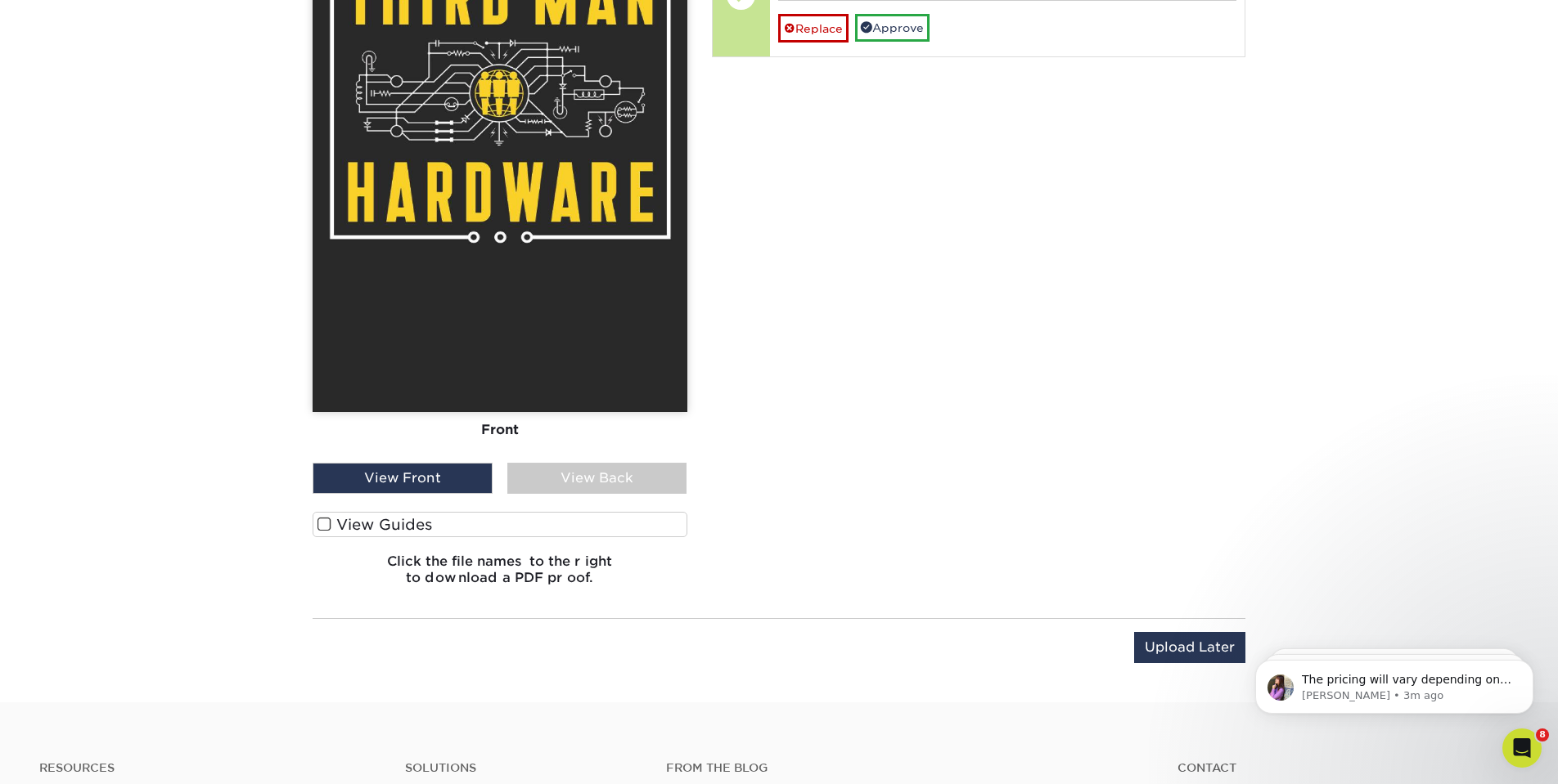
scroll to position [1221, 0]
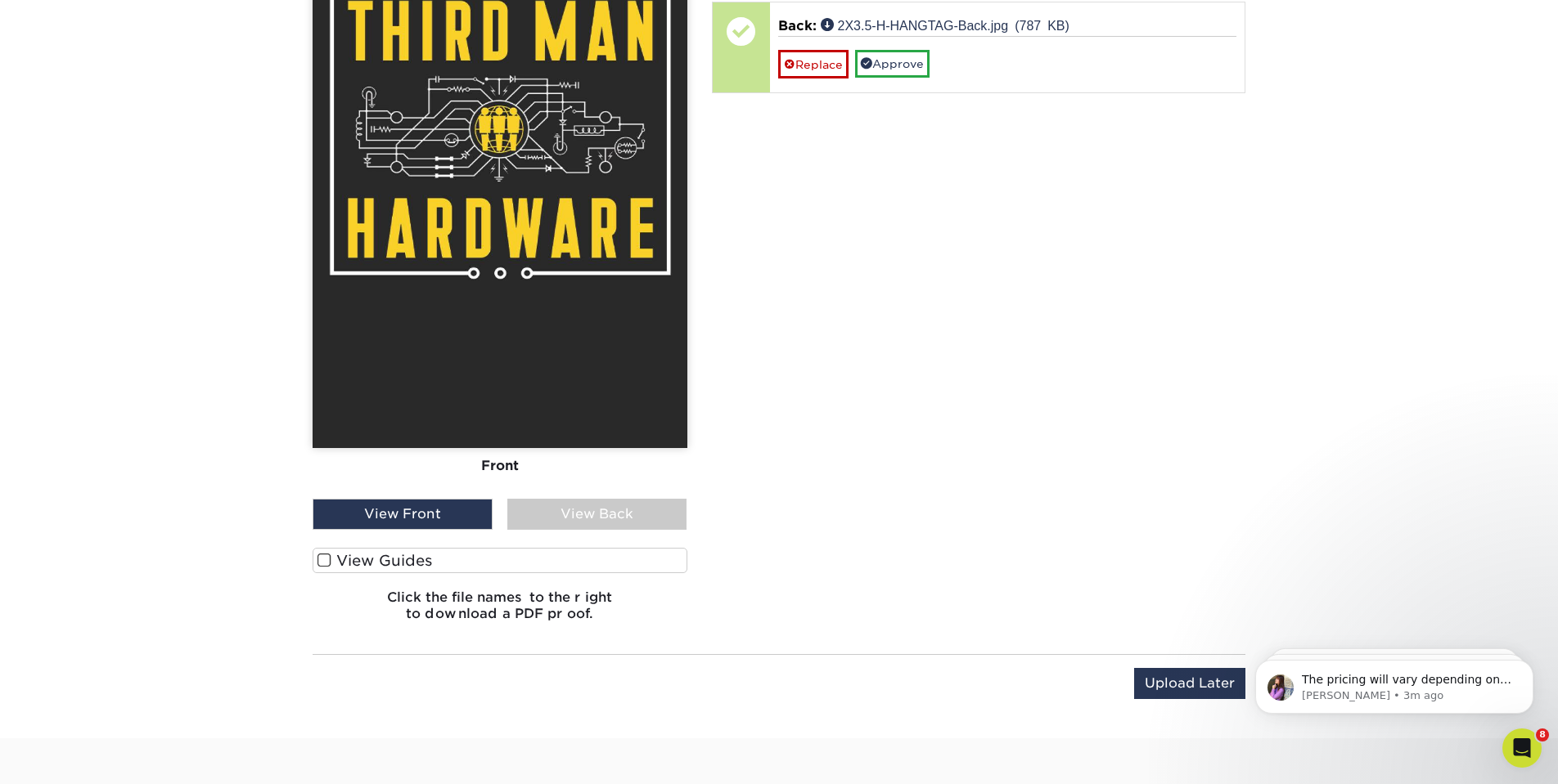
click at [325, 558] on span at bounding box center [325, 561] width 14 height 16
click at [0, 0] on input "View Guides" at bounding box center [0, 0] width 0 height 0
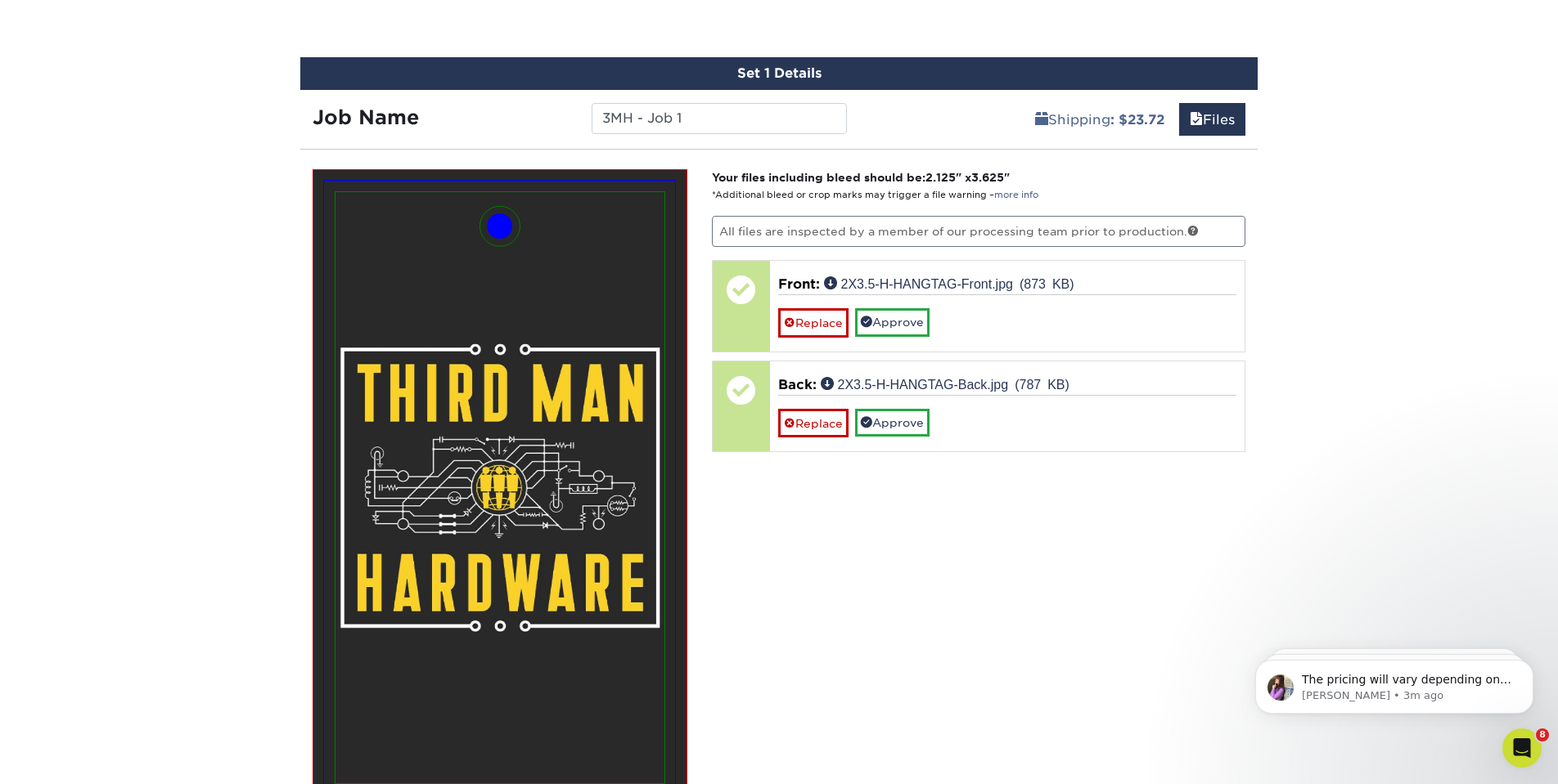
scroll to position [788, 0]
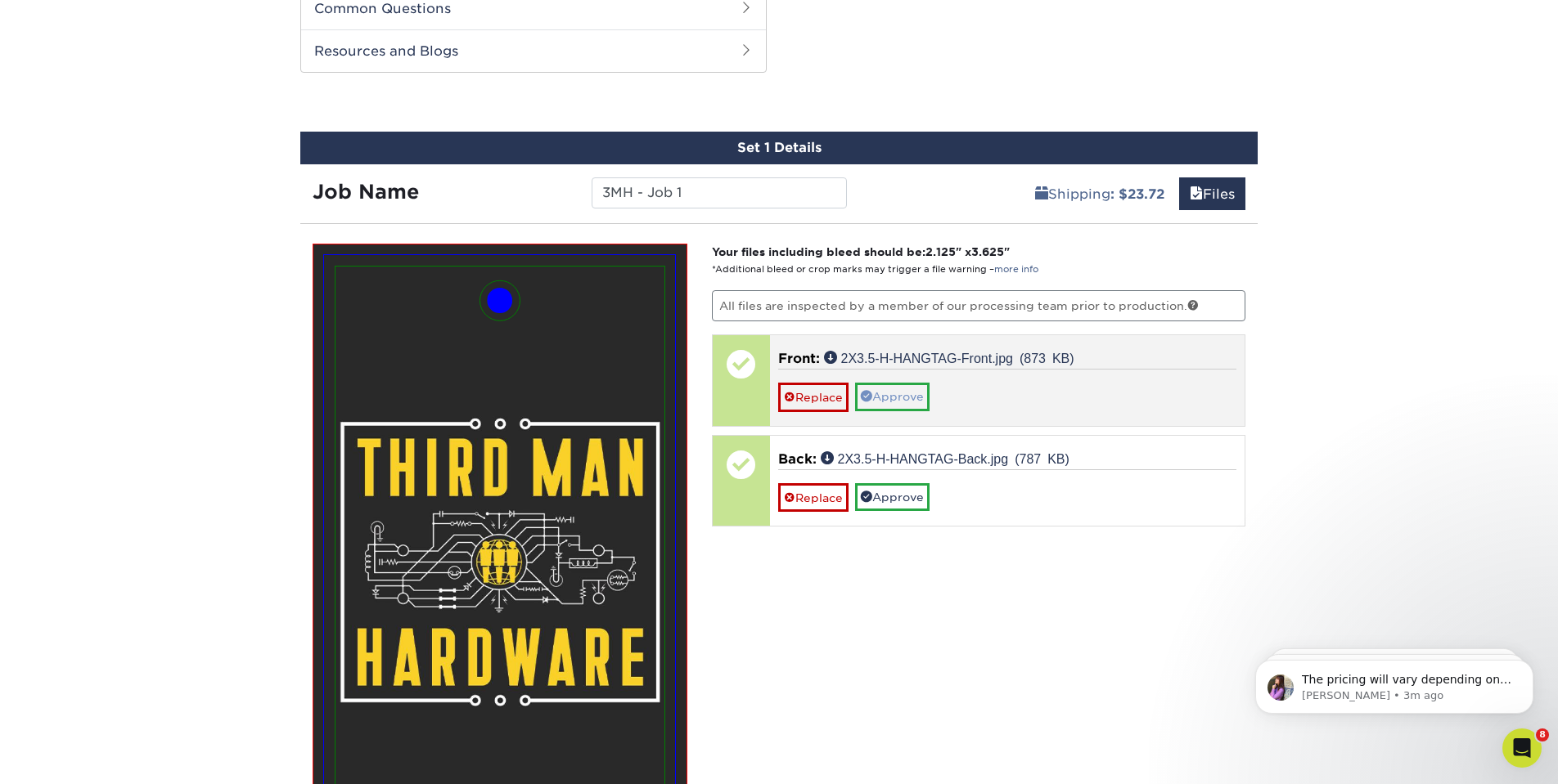
click at [891, 404] on link "Approve" at bounding box center [892, 396] width 74 height 27
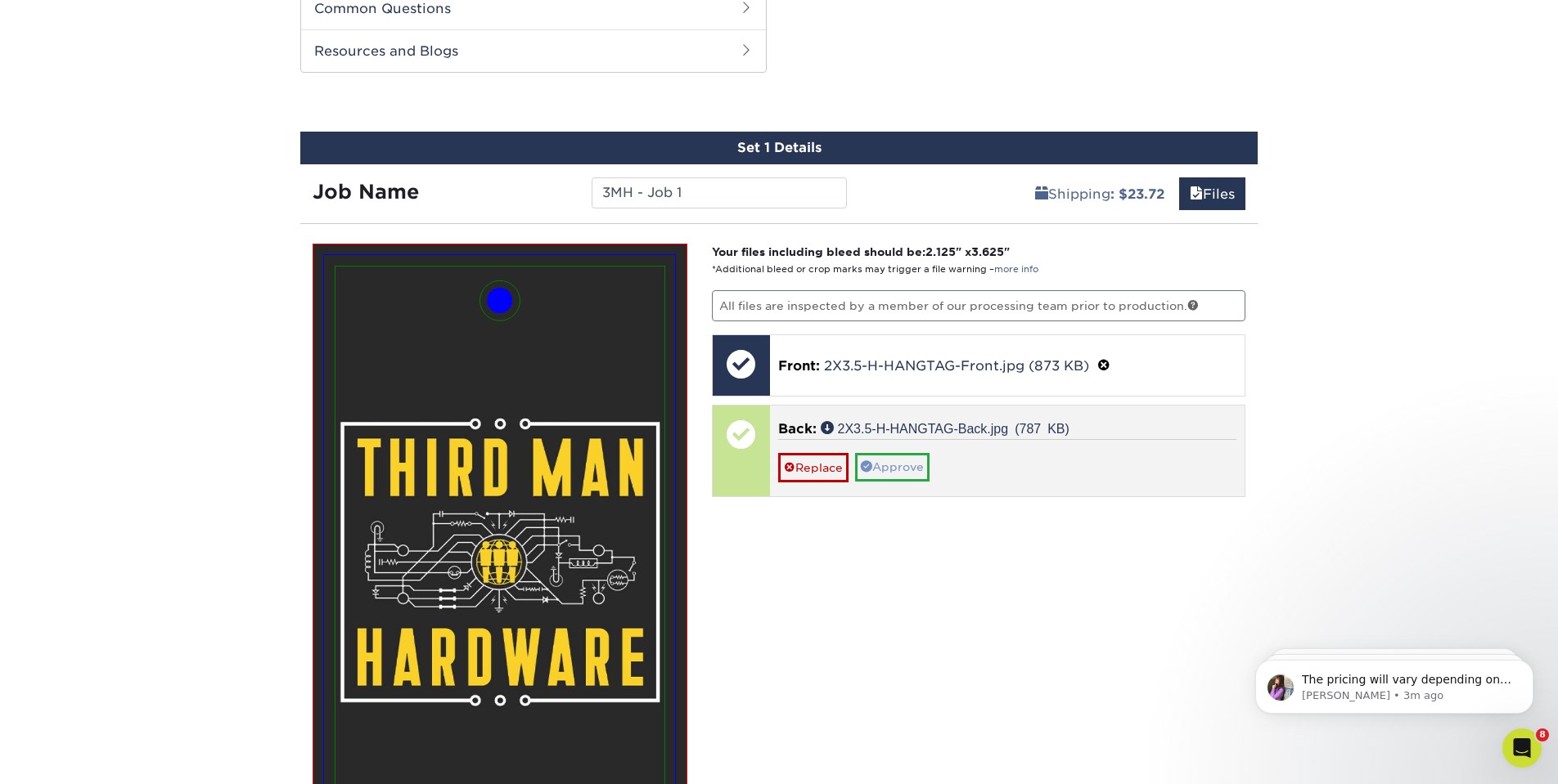
click at [906, 462] on link "Approve" at bounding box center [892, 466] width 74 height 27
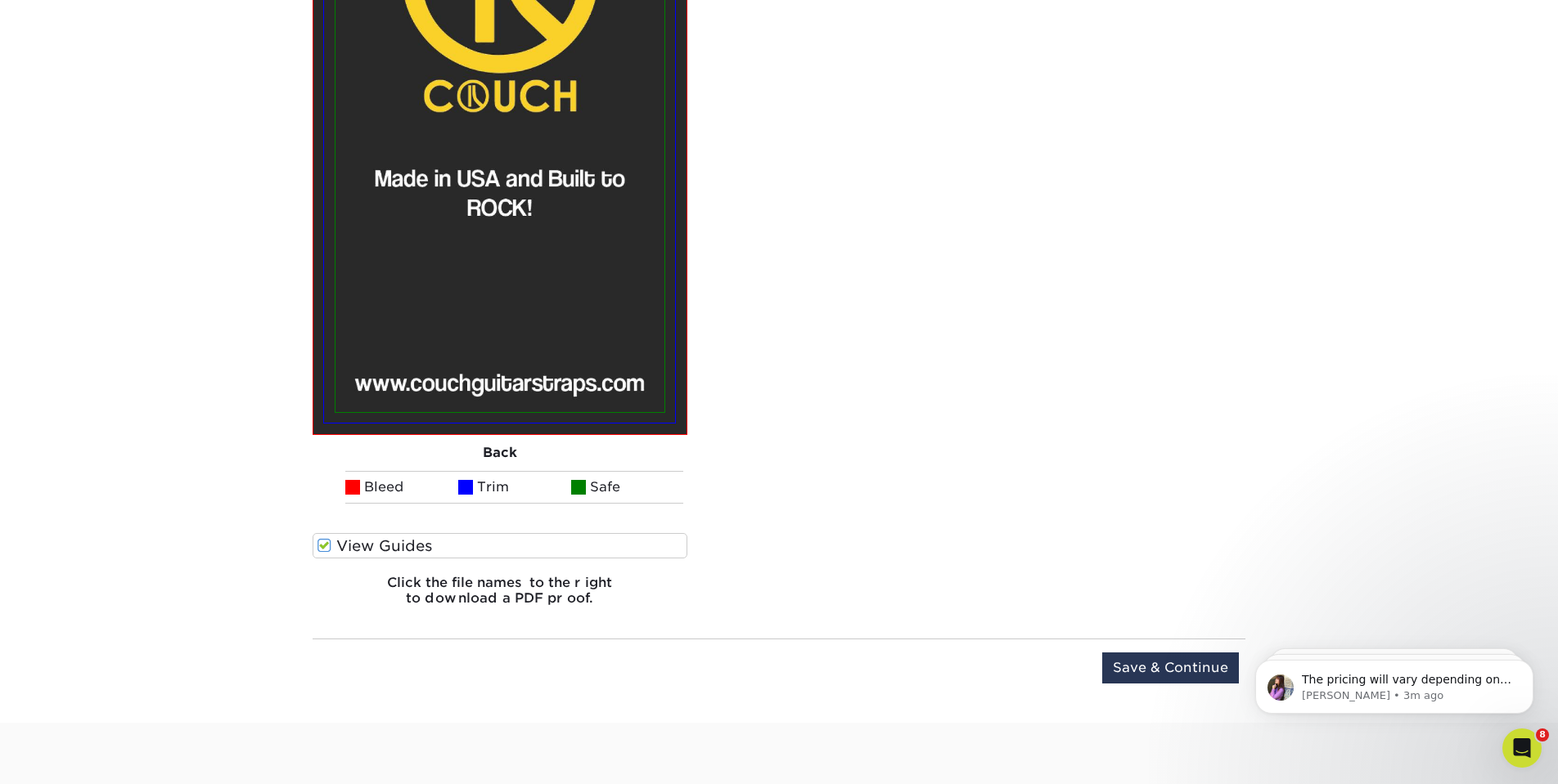
scroll to position [1944, 0]
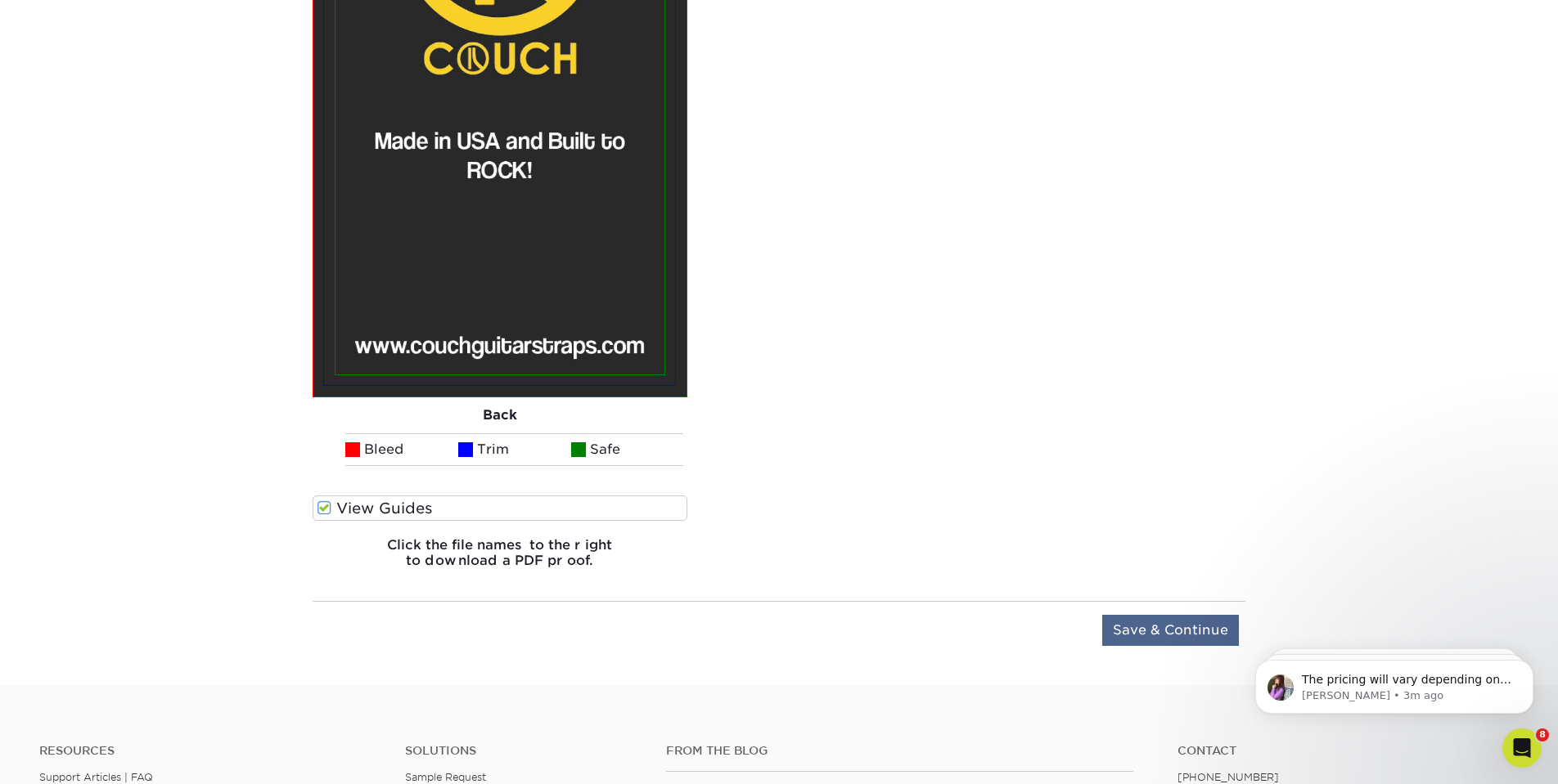
click at [1138, 626] on input "Save & Continue" at bounding box center [1170, 630] width 136 height 31
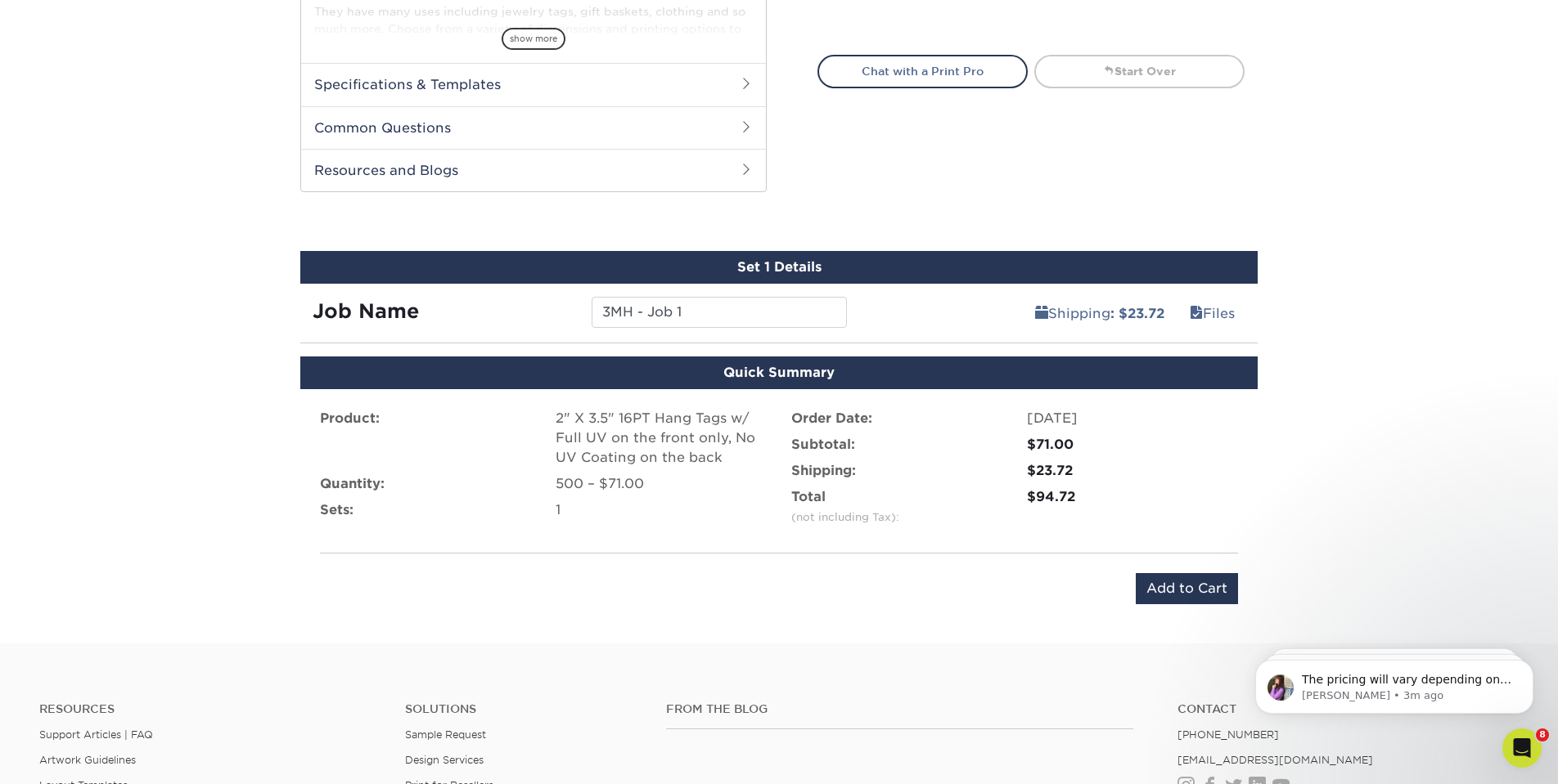
scroll to position [567, 0]
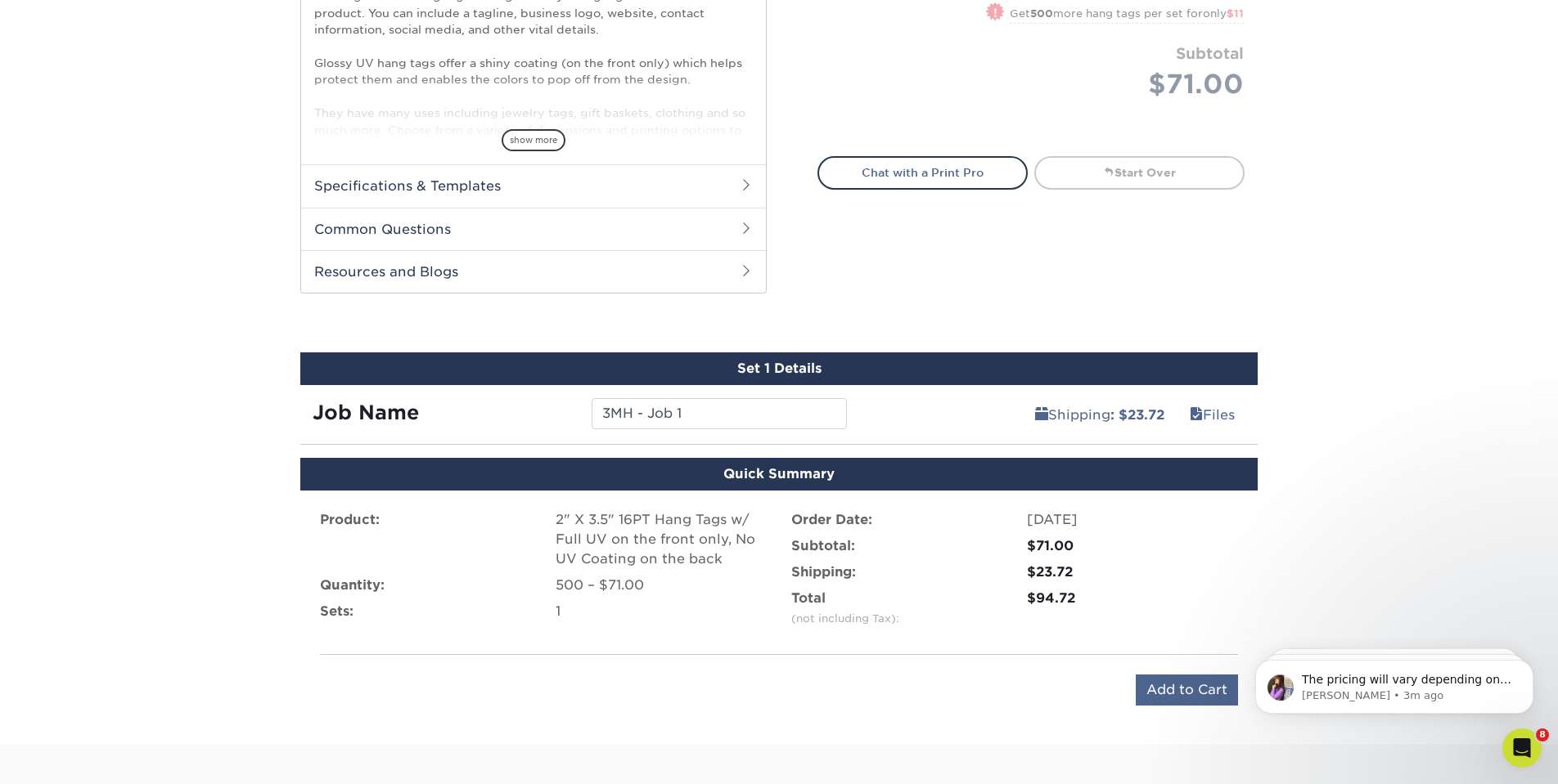
click at [1167, 688] on input "Add to Cart" at bounding box center [1187, 690] width 103 height 31
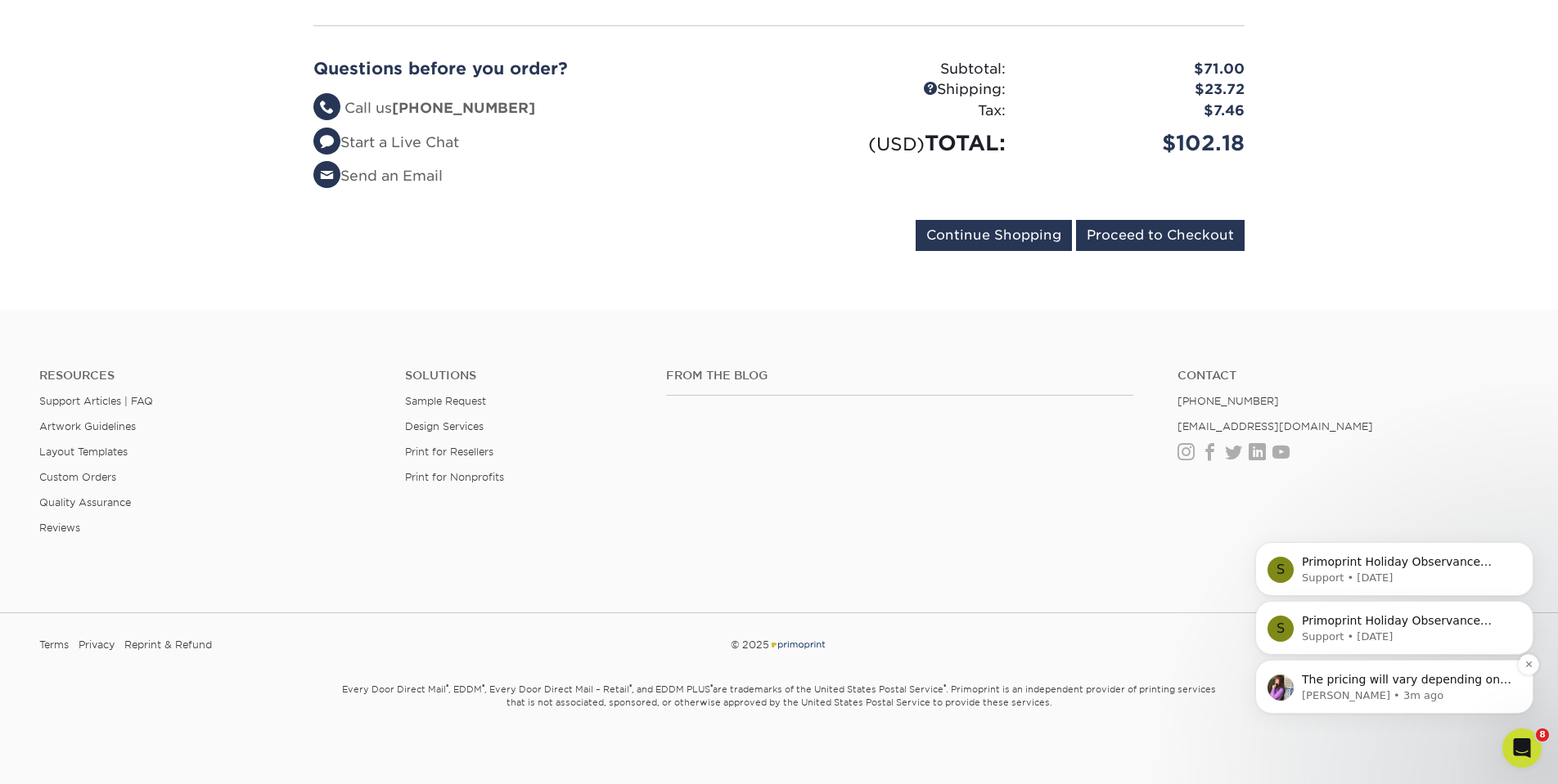
click at [1450, 682] on span "The pricing will vary depending on the stock you select for the Hang Tags. If y…" at bounding box center [1407, 712] width 210 height 79
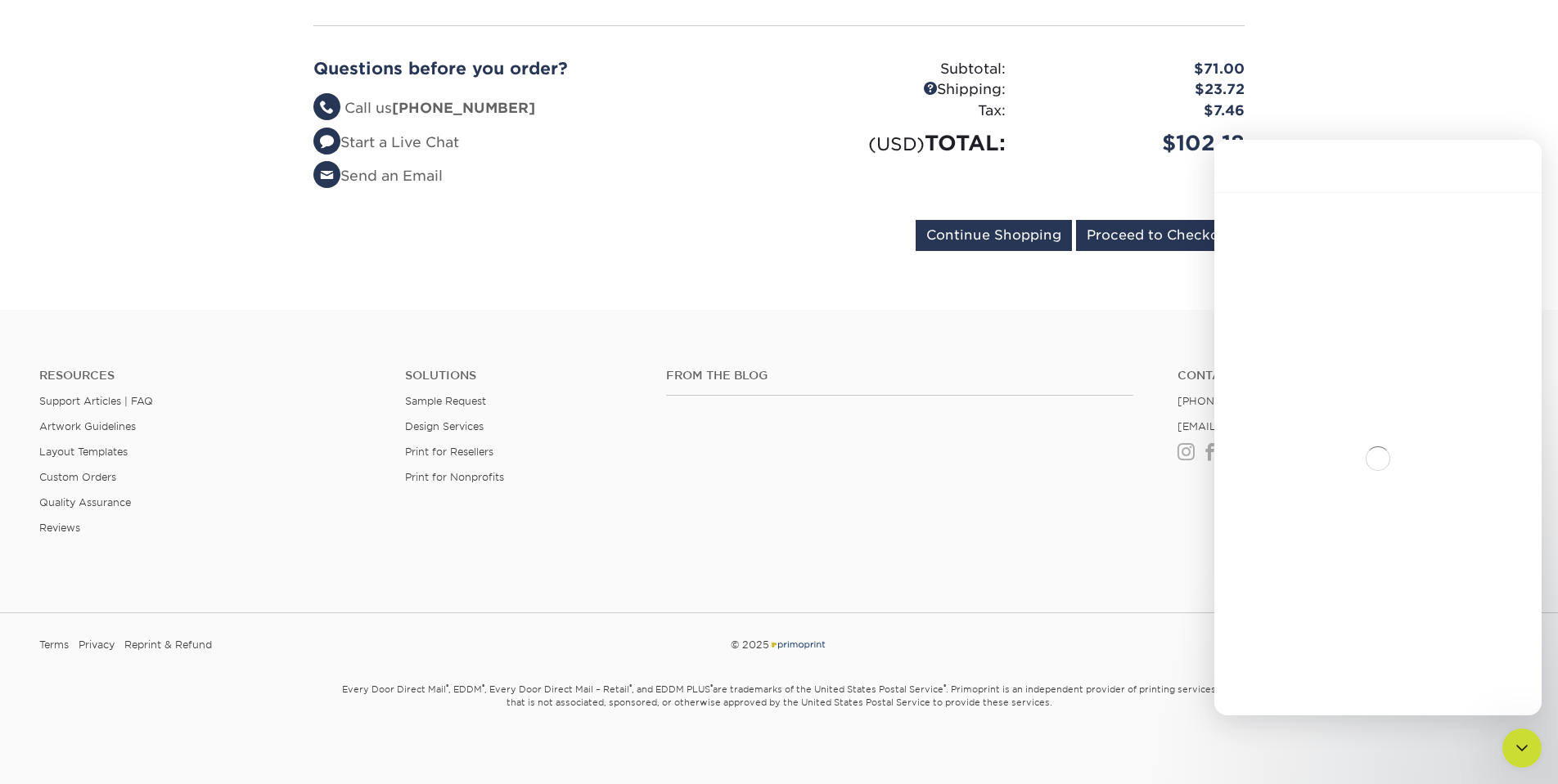
scroll to position [3, 0]
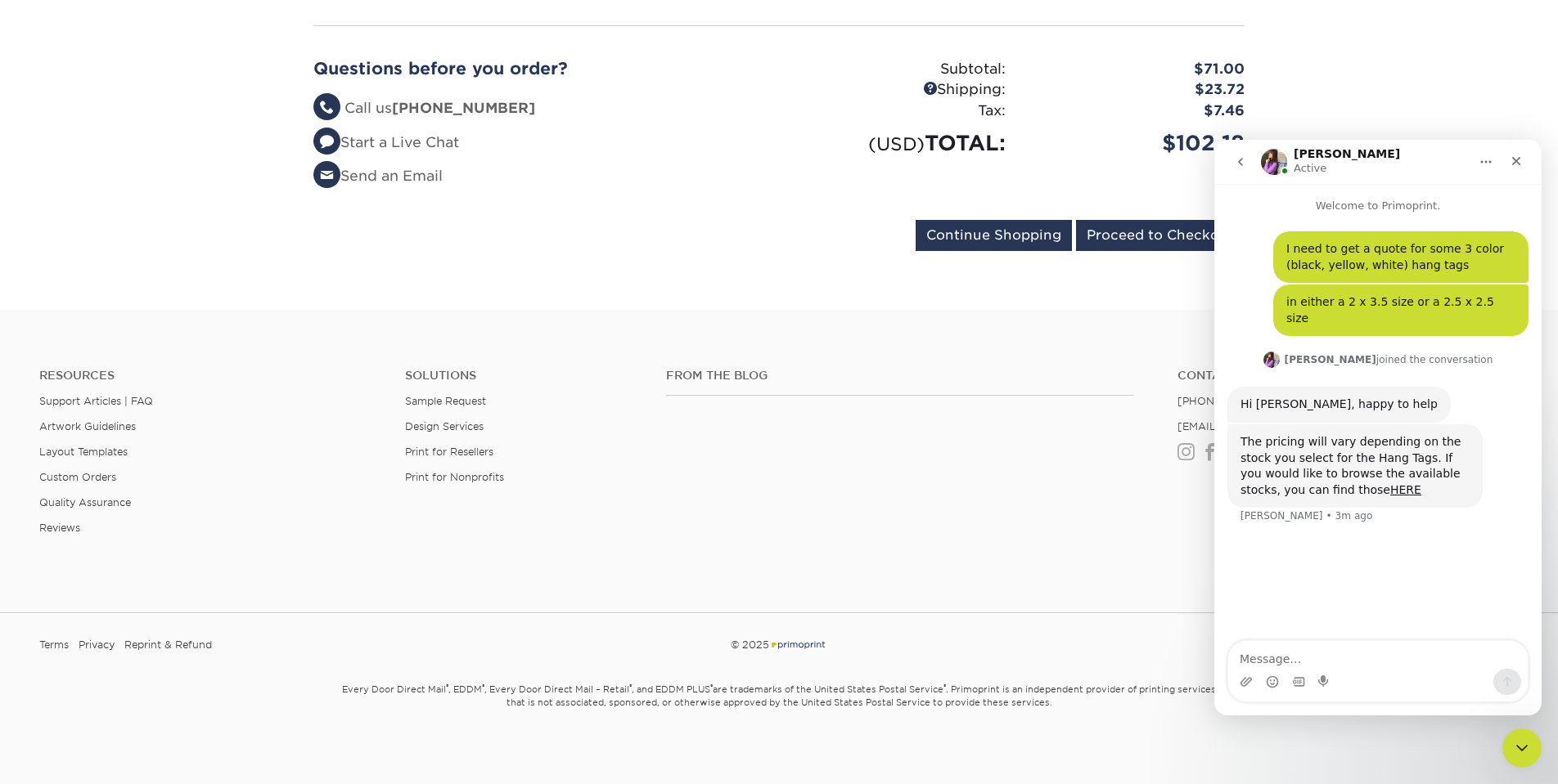
click at [1321, 669] on div "Intercom messenger" at bounding box center [1324, 682] width 13 height 27
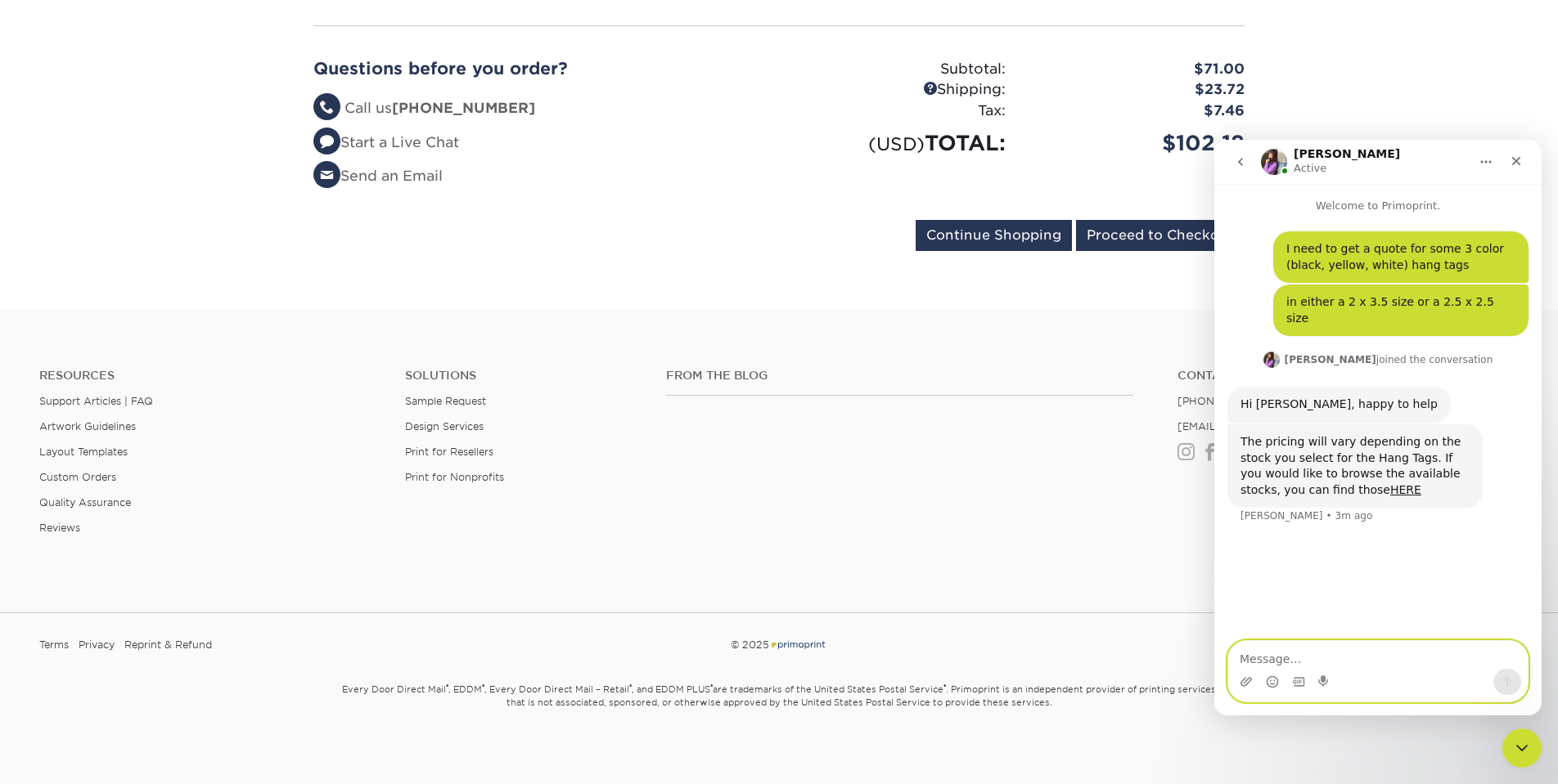
click at [1265, 656] on textarea "Message…" at bounding box center [1377, 655] width 299 height 27
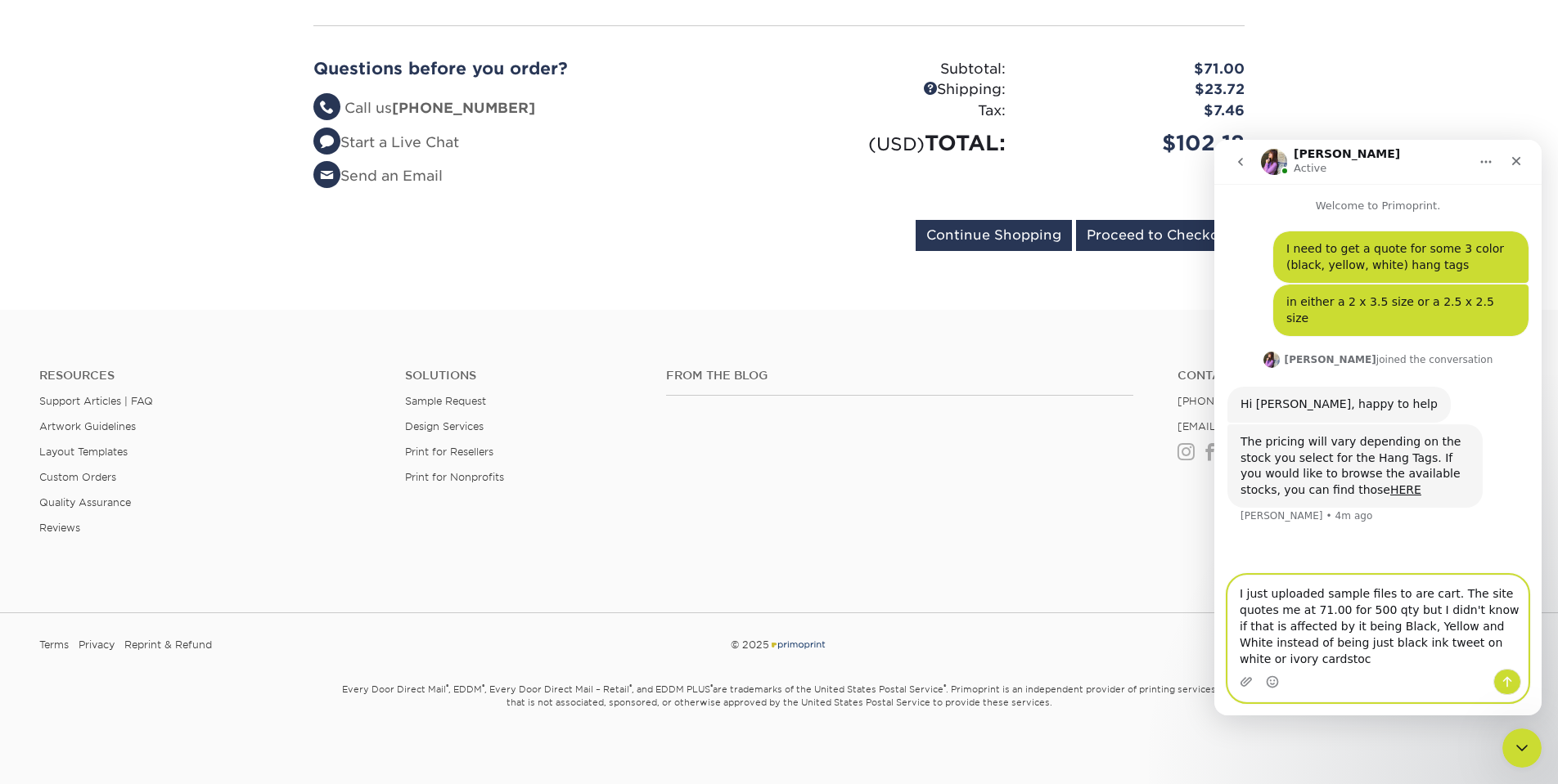
type textarea "I just uploaded sample files to are cart. The site quotes me at 71.00 for 500 q…"
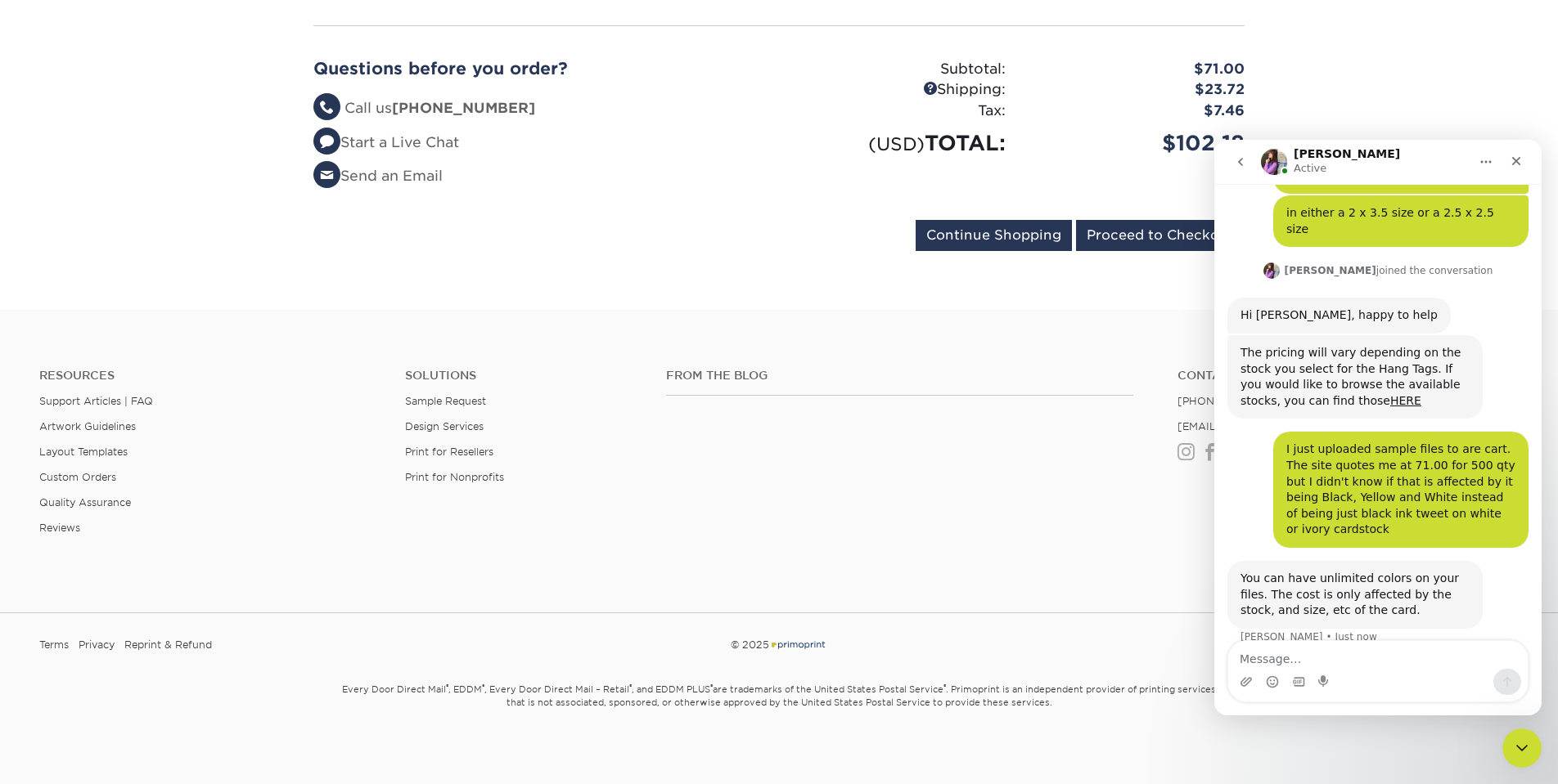
scroll to position [152, 0]
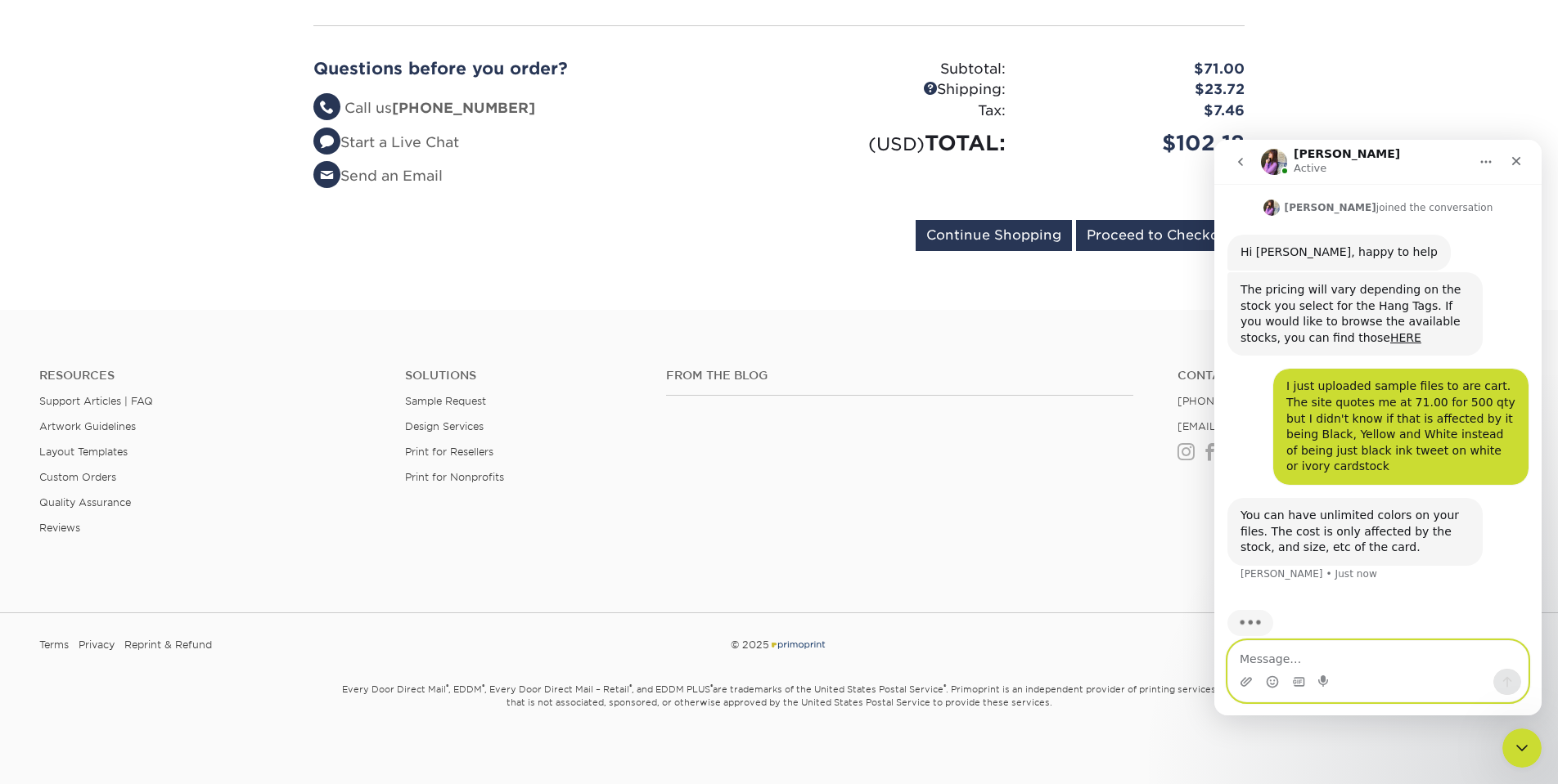
click at [1310, 656] on textarea "Message…" at bounding box center [1377, 655] width 299 height 27
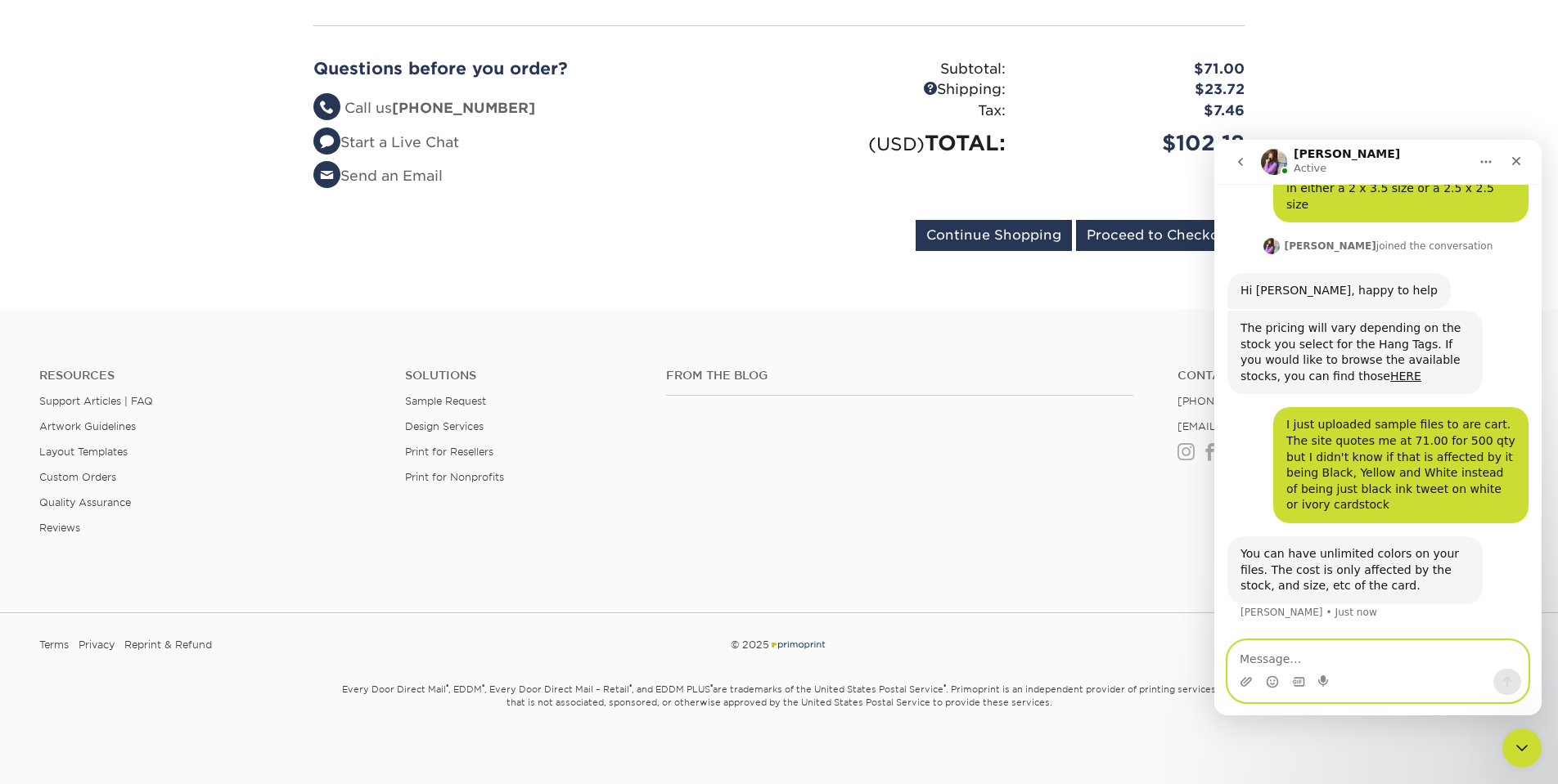
scroll to position [89, 0]
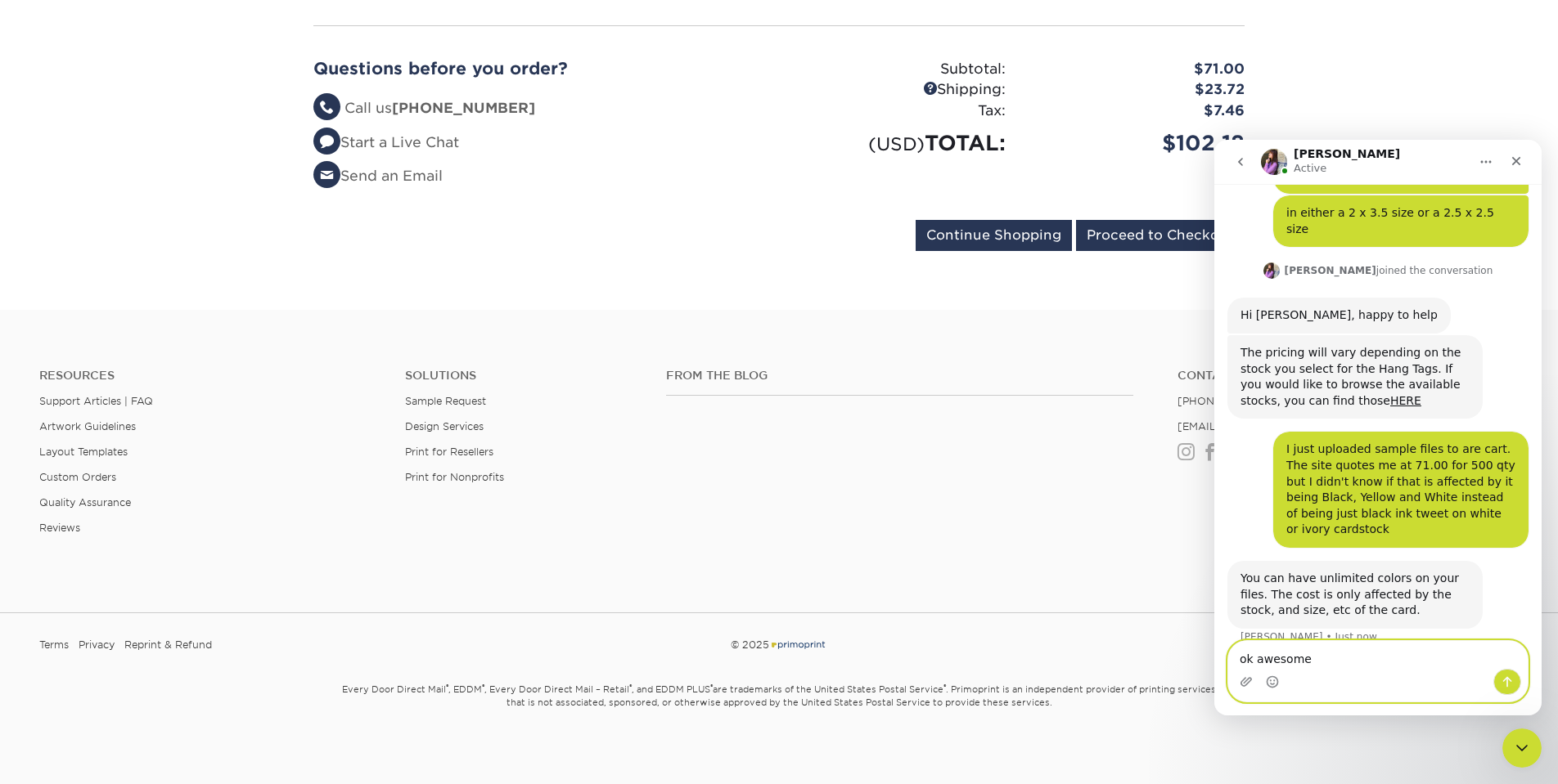
type textarea "ok awesome"
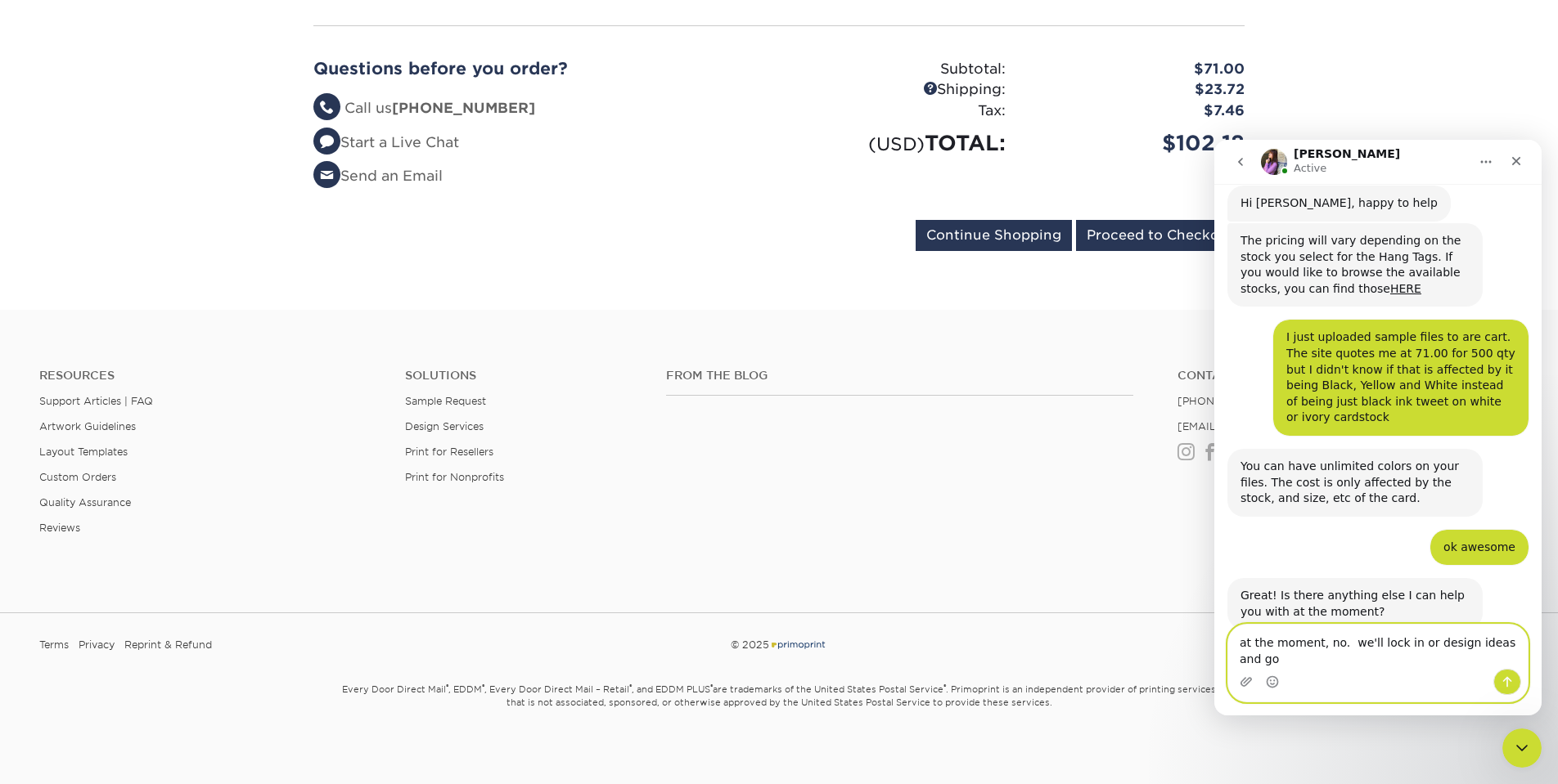
scroll to position [218, 0]
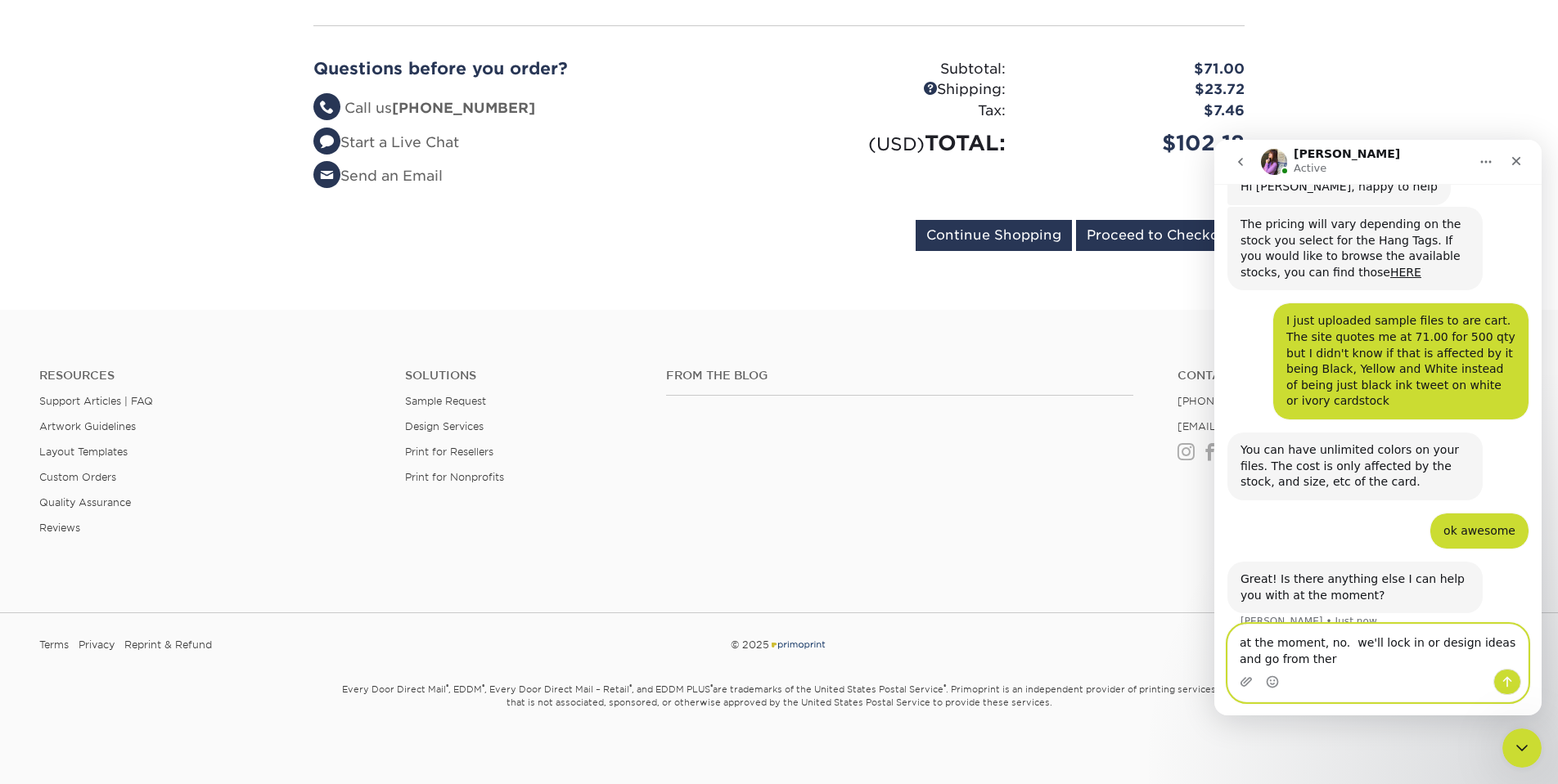
type textarea "at the moment, no. we'll lock in or design ideas and go from there"
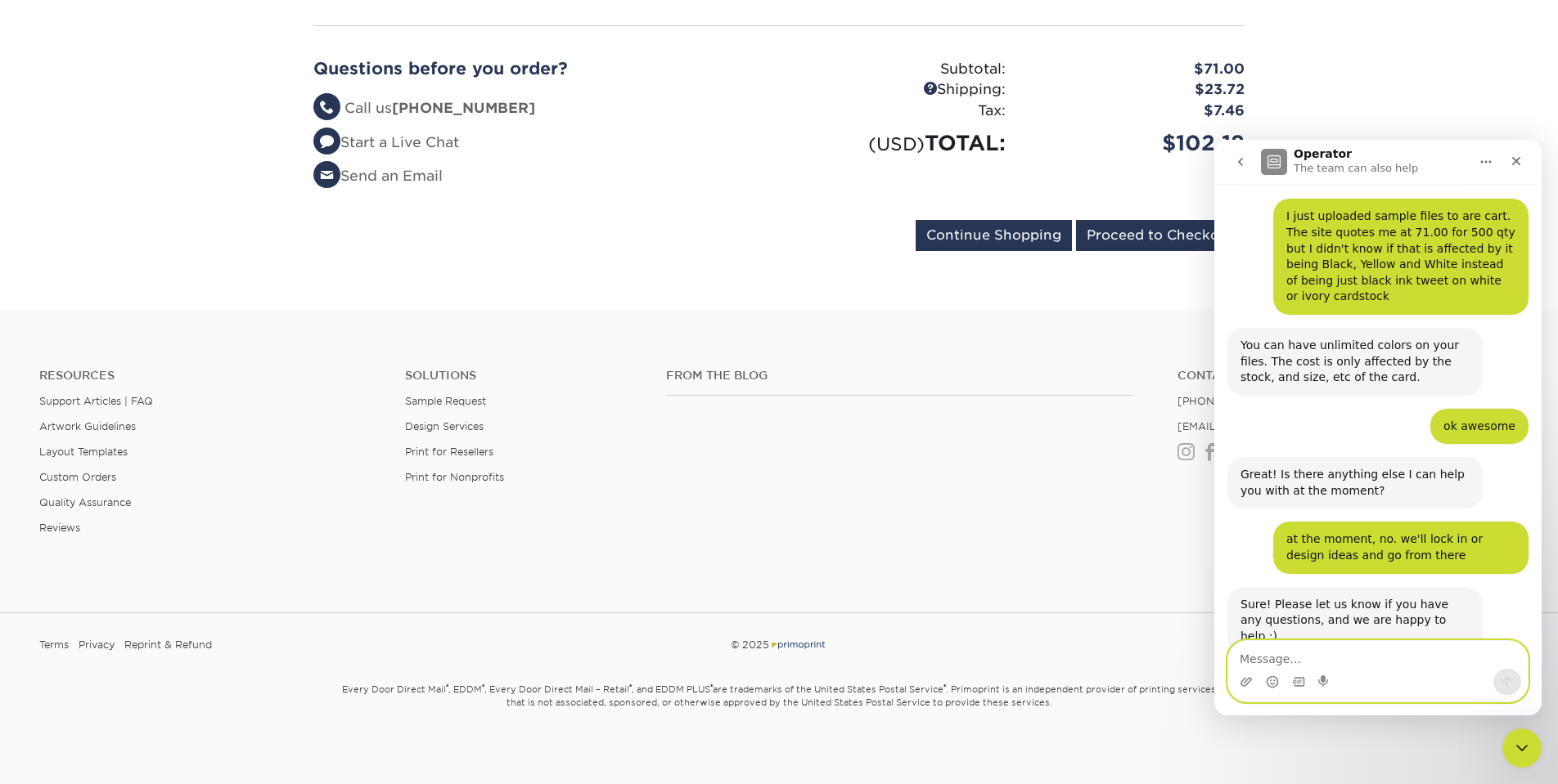
scroll to position [459, 0]
